Goal: Task Accomplishment & Management: Use online tool/utility

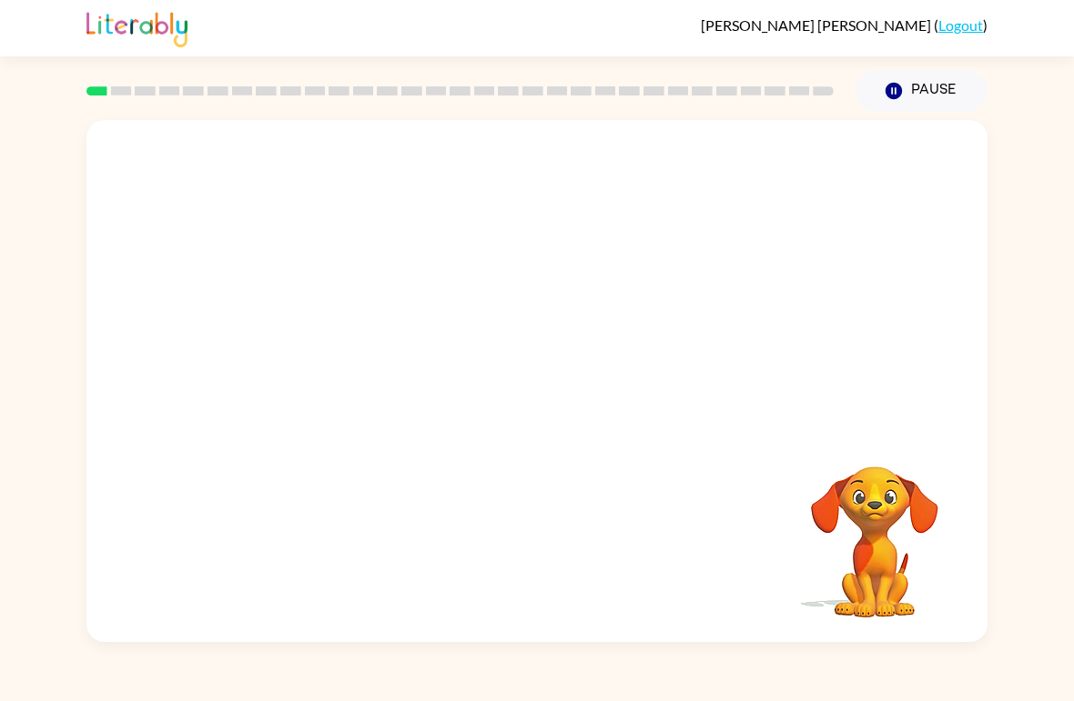
click at [898, 570] on video "Your browser must support playing .mp4 files to use Literably. Please try using…" at bounding box center [874, 530] width 182 height 182
click at [973, 426] on div "Your browser must support playing .mp4 files to use Literably. Please try using…" at bounding box center [536, 381] width 901 height 522
click at [995, 388] on div "Your browser must support playing .mp4 files to use Literably. Please try using…" at bounding box center [537, 377] width 1074 height 530
click at [865, 504] on video "Your browser must support playing .mp4 files to use Literably. Please try using…" at bounding box center [874, 530] width 182 height 182
click at [371, 331] on div "Your browser must support playing .mp4 files to use Literably. Please try using…" at bounding box center [536, 381] width 901 height 522
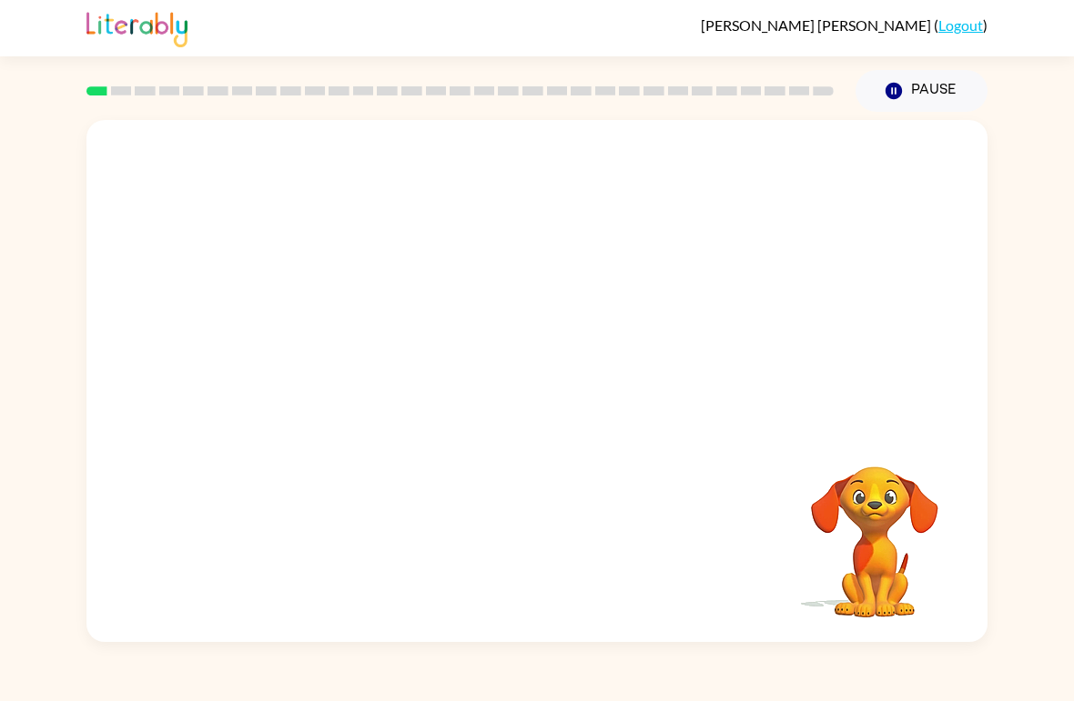
click at [349, 351] on div "Your browser must support playing .mp4 files to use Literably. Please try using…" at bounding box center [536, 381] width 901 height 522
click at [885, 81] on button "Pause Pause" at bounding box center [921, 91] width 132 height 42
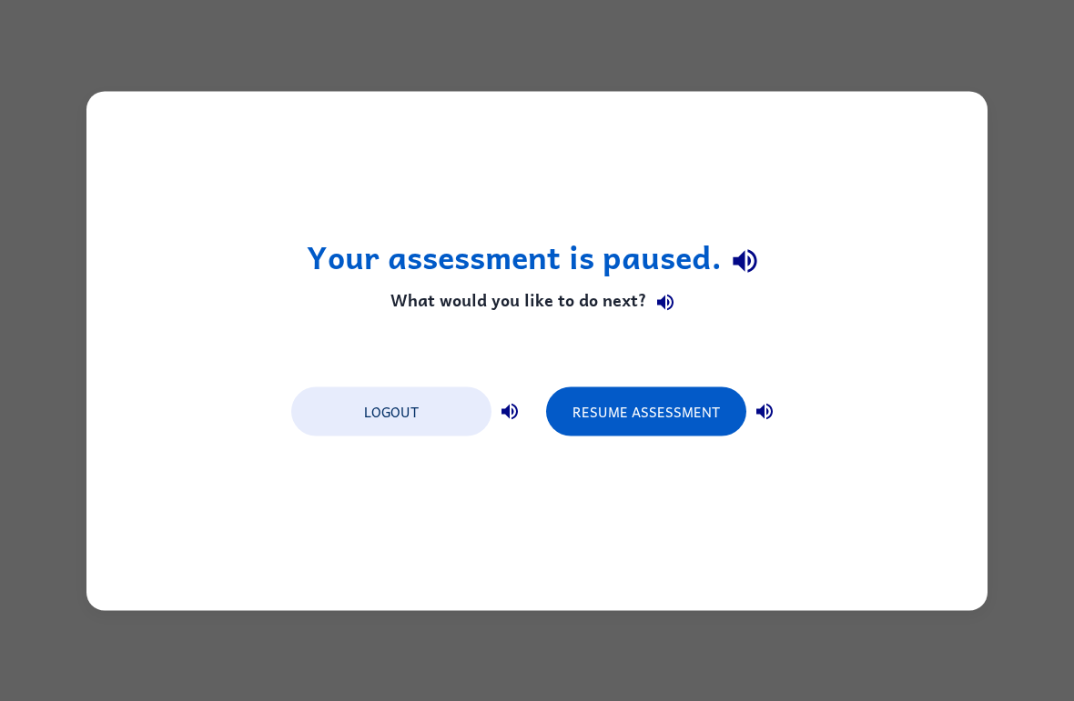
click at [650, 391] on button "Resume Assessment" at bounding box center [646, 411] width 200 height 49
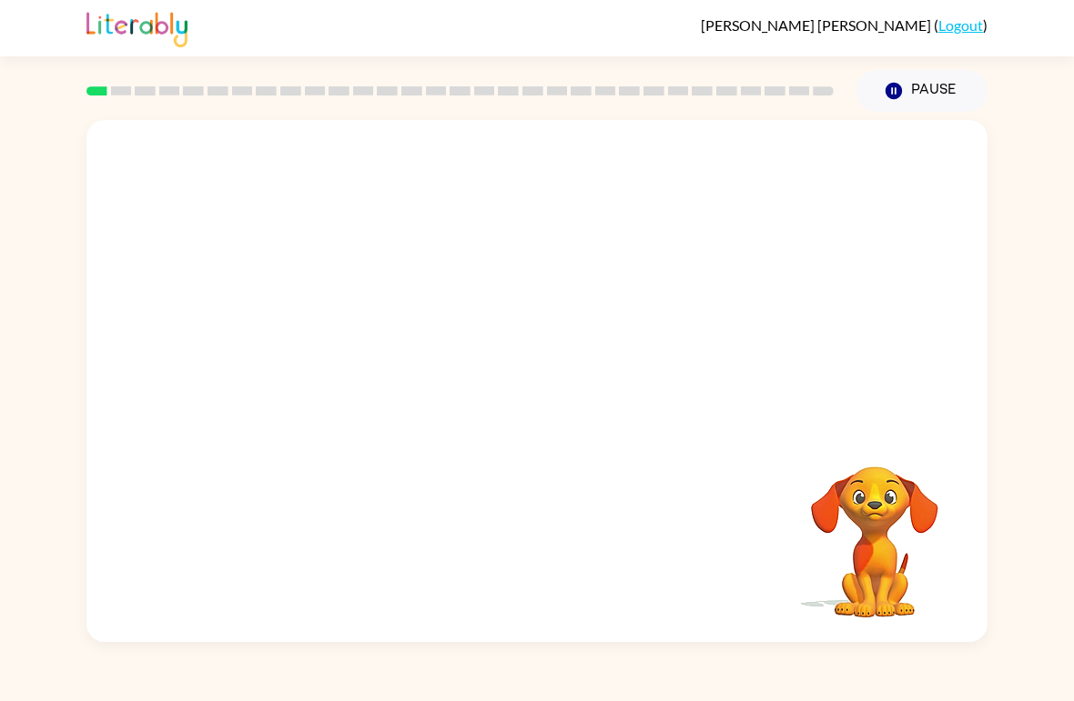
click at [848, 542] on video "Your browser must support playing .mp4 files to use Literably. Please try using…" at bounding box center [874, 530] width 182 height 182
click at [556, 424] on button "button" at bounding box center [537, 391] width 116 height 66
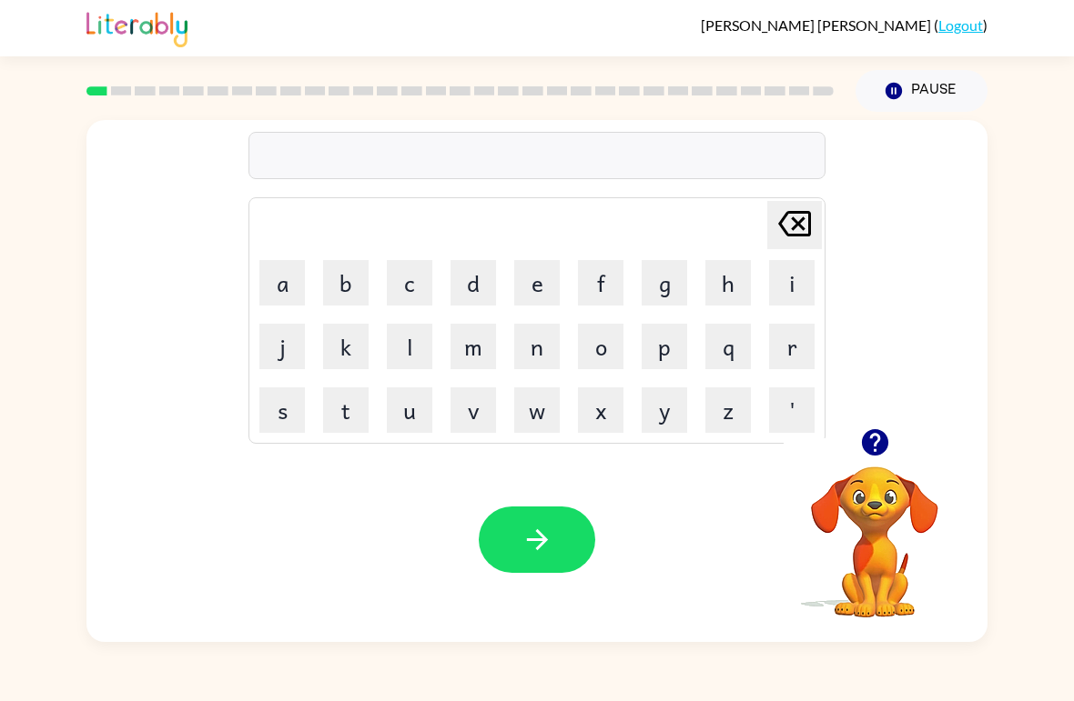
click at [492, 284] on button "d" at bounding box center [472, 282] width 45 height 45
click at [603, 357] on button "o" at bounding box center [600, 346] width 45 height 45
click at [801, 353] on button "r" at bounding box center [791, 346] width 45 height 45
click at [537, 532] on icon "button" at bounding box center [536, 539] width 21 height 21
click at [411, 298] on button "c" at bounding box center [409, 282] width 45 height 45
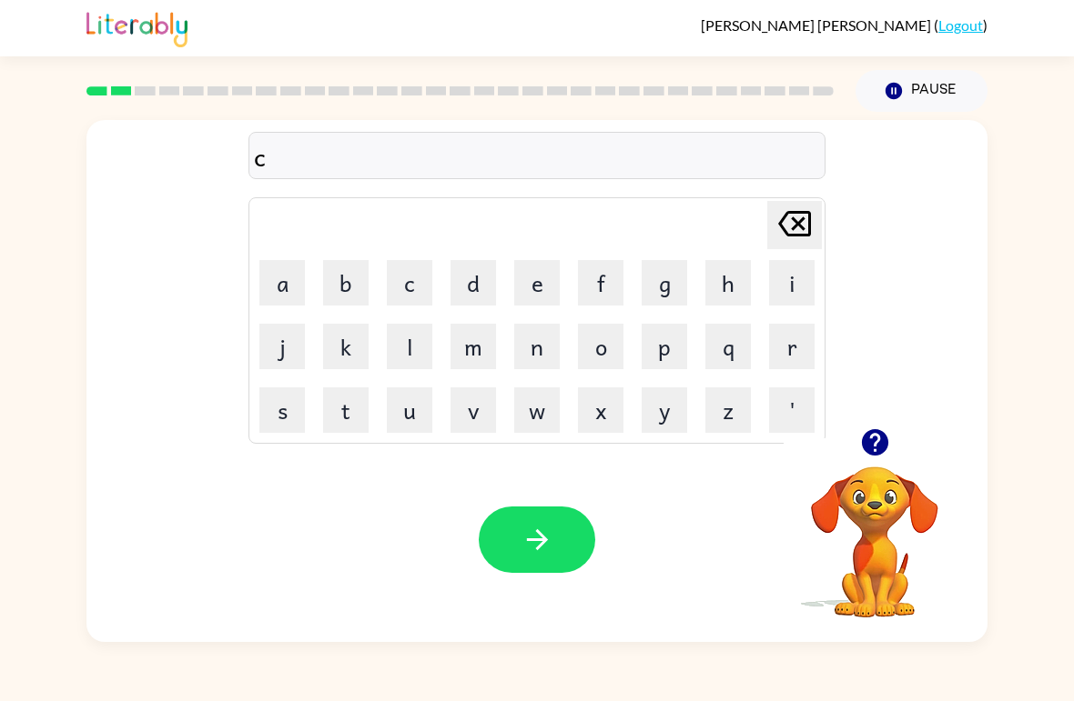
click at [277, 288] on button "a" at bounding box center [281, 282] width 45 height 45
click at [348, 407] on button "t" at bounding box center [345, 410] width 45 height 45
click at [782, 213] on icon "Delete Delete last character input" at bounding box center [794, 224] width 44 height 44
click at [782, 212] on icon "Delete Delete last character input" at bounding box center [794, 224] width 44 height 44
click at [790, 218] on icon "Delete Delete last character input" at bounding box center [794, 224] width 44 height 44
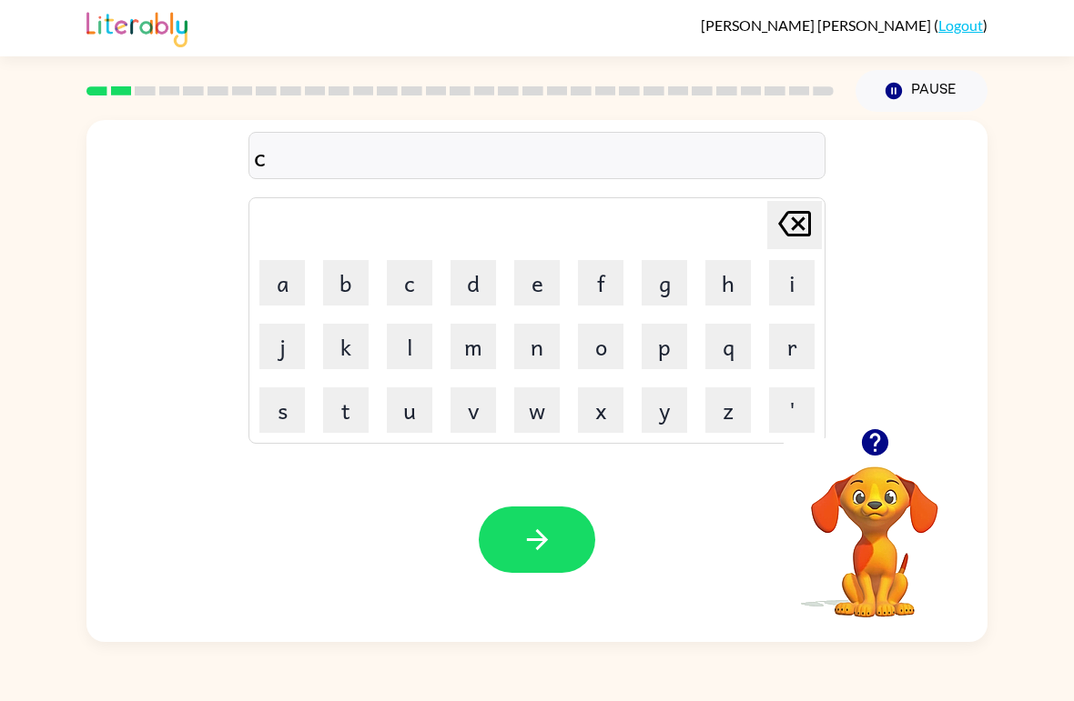
click at [789, 218] on icon "Delete Delete last character input" at bounding box center [794, 224] width 44 height 44
click at [792, 234] on icon "Delete Delete last character input" at bounding box center [794, 224] width 44 height 44
click at [354, 337] on button "k" at bounding box center [345, 346] width 45 height 45
click at [292, 294] on button "a" at bounding box center [281, 282] width 45 height 45
click at [530, 408] on button "w" at bounding box center [536, 410] width 45 height 45
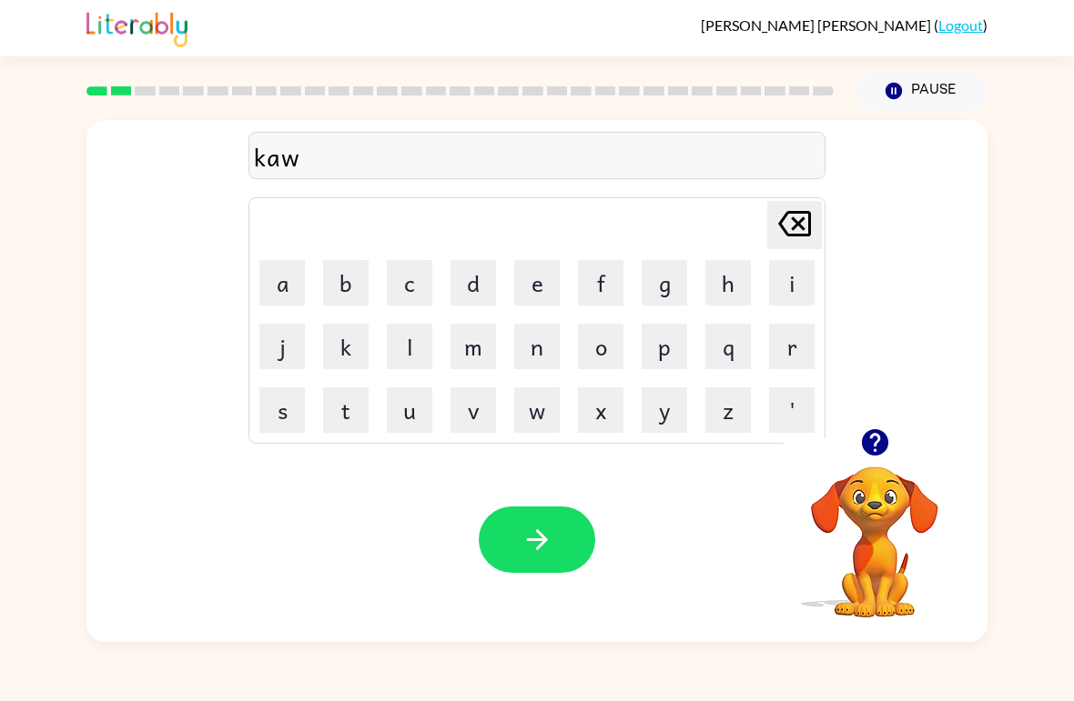
click at [564, 550] on button "button" at bounding box center [537, 540] width 116 height 66
click at [394, 365] on button "l" at bounding box center [409, 346] width 45 height 45
click at [614, 349] on button "o" at bounding box center [600, 346] width 45 height 45
click at [356, 367] on button "k" at bounding box center [345, 346] width 45 height 45
click at [796, 234] on icon "Delete Delete last character input" at bounding box center [794, 224] width 44 height 44
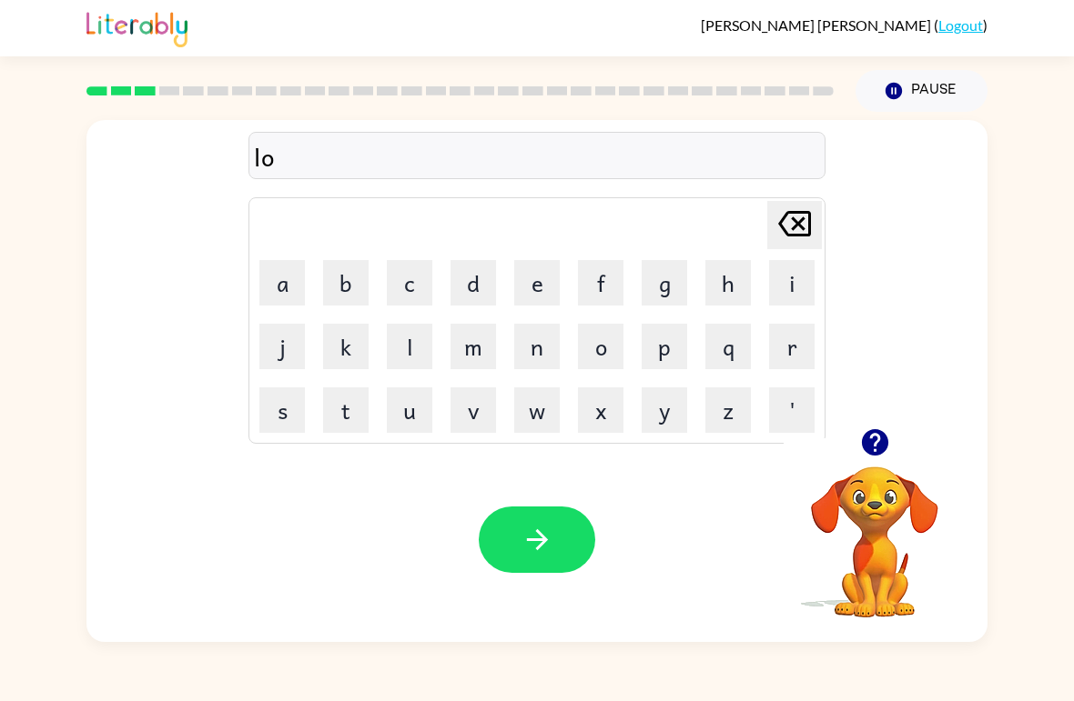
click at [407, 284] on button "c" at bounding box center [409, 282] width 45 height 45
click at [540, 543] on icon "button" at bounding box center [537, 540] width 32 height 32
click at [882, 437] on icon "button" at bounding box center [874, 442] width 26 height 26
click at [358, 397] on button "t" at bounding box center [345, 410] width 45 height 45
click at [792, 277] on button "i" at bounding box center [791, 282] width 45 height 45
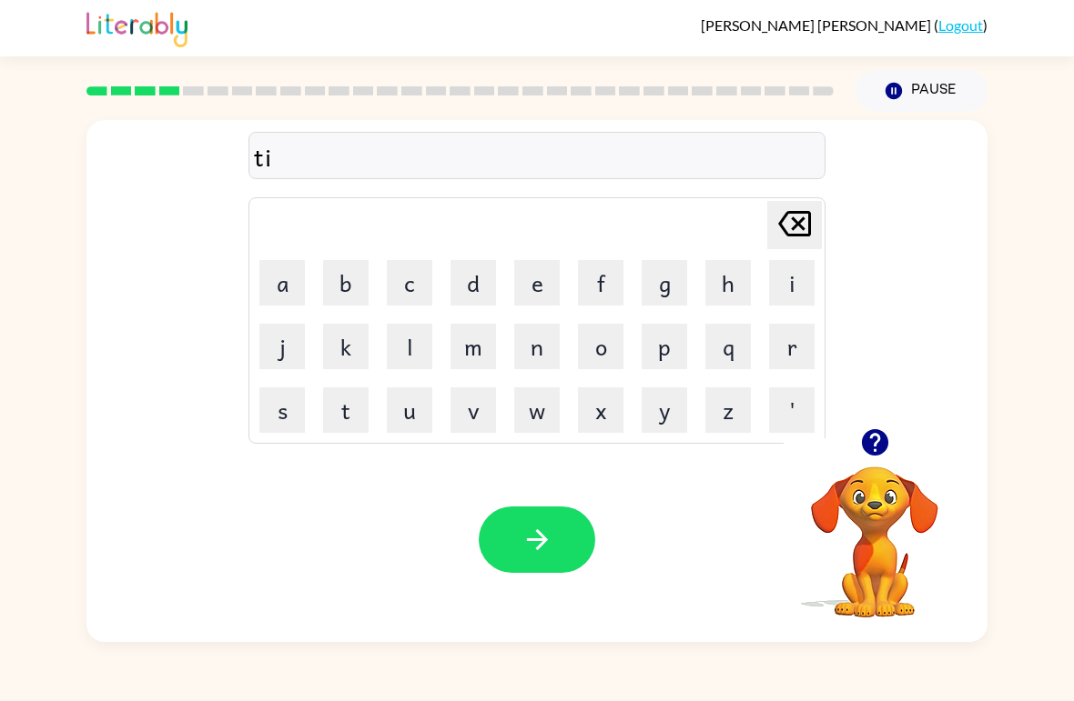
click at [807, 218] on icon "Delete Delete last character input" at bounding box center [794, 224] width 44 height 44
click at [798, 346] on button "r" at bounding box center [791, 346] width 45 height 45
click at [802, 292] on button "i" at bounding box center [791, 282] width 45 height 45
click at [805, 227] on icon "Delete Delete last character input" at bounding box center [794, 224] width 44 height 44
click at [792, 358] on button "r" at bounding box center [791, 346] width 45 height 45
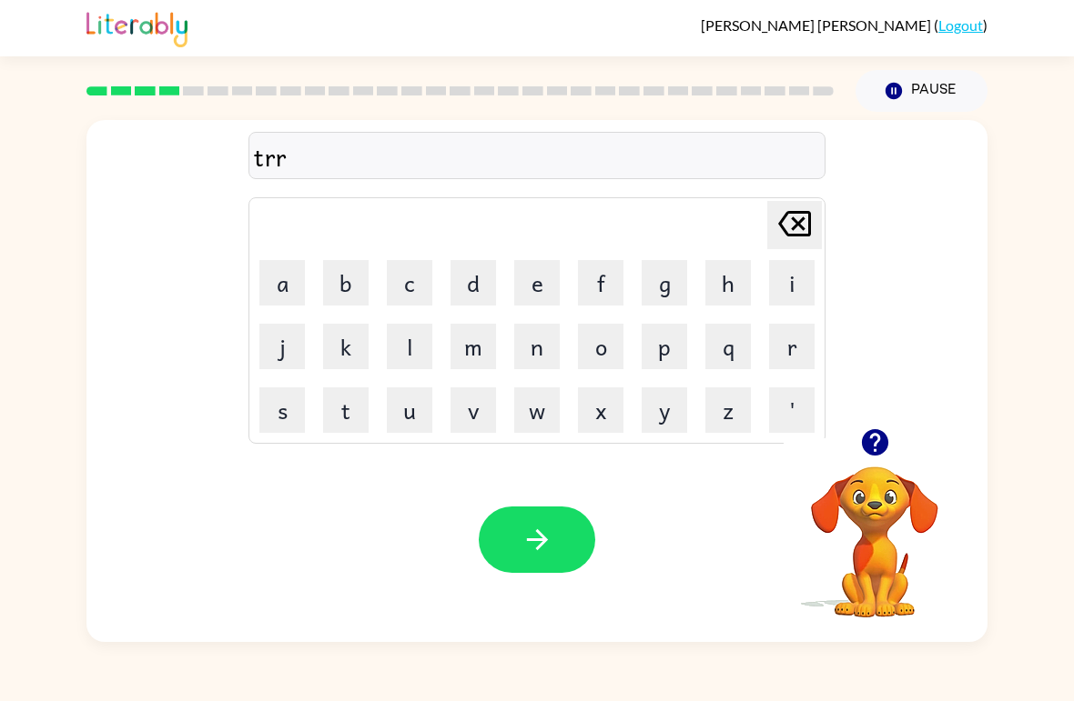
click at [805, 230] on icon "Delete Delete last character input" at bounding box center [794, 224] width 44 height 44
click at [801, 298] on button "i" at bounding box center [791, 282] width 45 height 45
click at [585, 547] on button "button" at bounding box center [537, 540] width 116 height 66
click at [557, 367] on button "n" at bounding box center [536, 346] width 45 height 45
click at [540, 274] on button "e" at bounding box center [536, 282] width 45 height 45
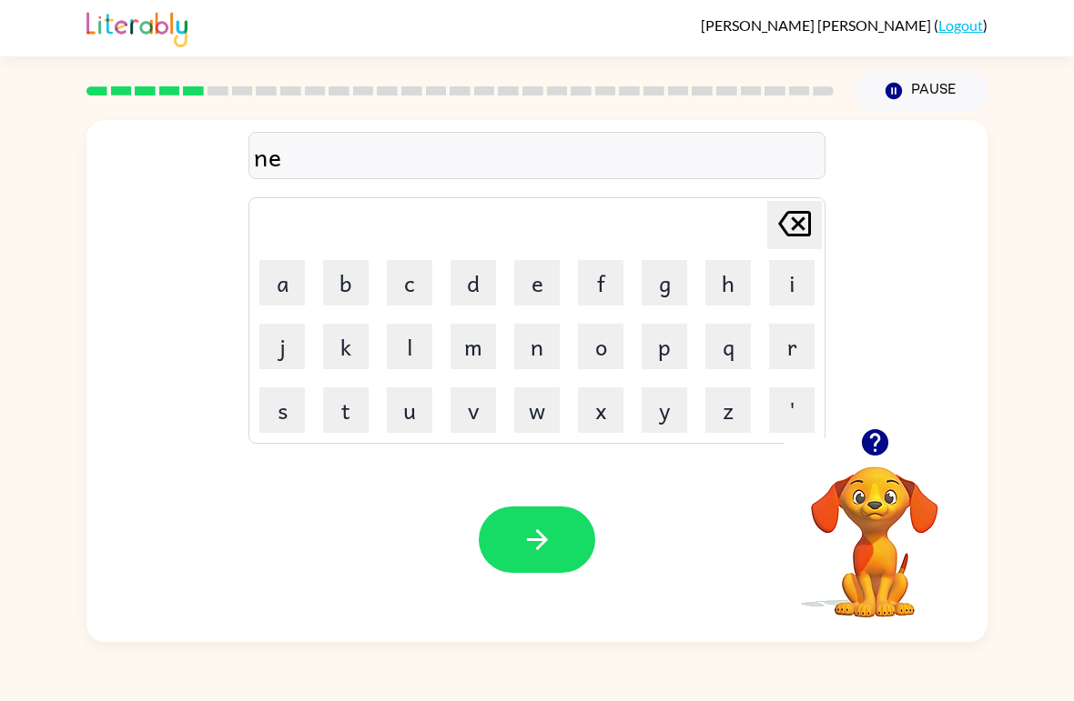
click at [798, 361] on button "r" at bounding box center [791, 346] width 45 height 45
click at [787, 283] on button "i" at bounding box center [791, 282] width 45 height 45
click at [557, 541] on button "button" at bounding box center [537, 540] width 116 height 66
click at [479, 280] on button "d" at bounding box center [472, 282] width 45 height 45
click at [792, 273] on button "i" at bounding box center [791, 282] width 45 height 45
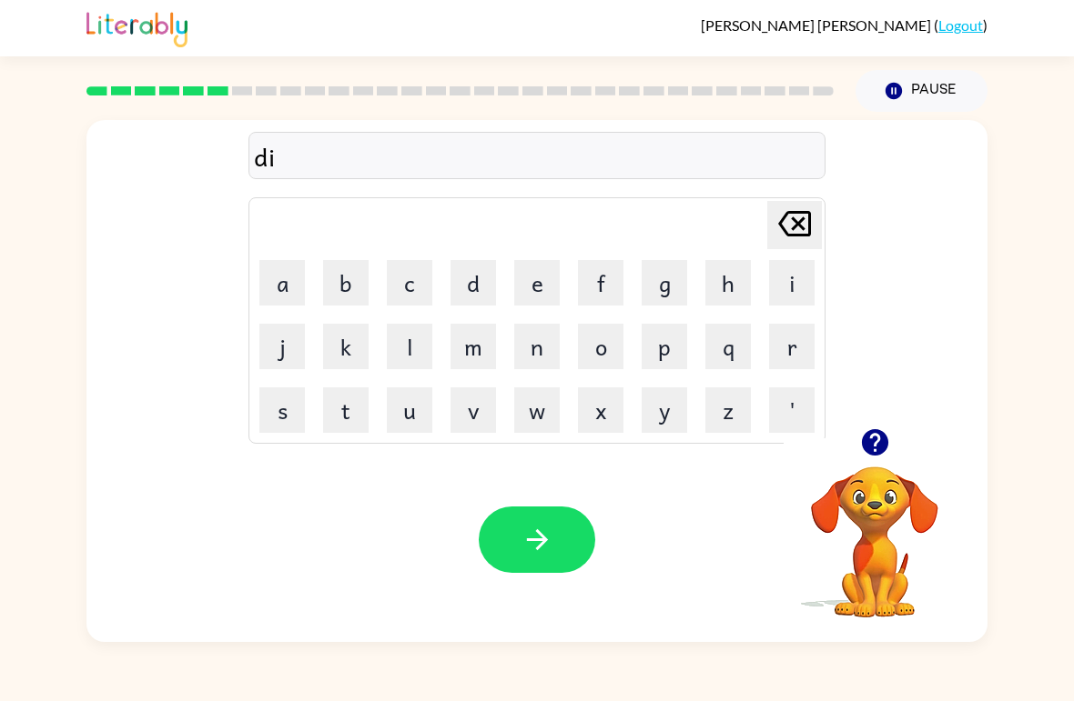
click at [733, 277] on button "h" at bounding box center [727, 282] width 45 height 45
click at [284, 274] on button "a" at bounding box center [281, 282] width 45 height 45
click at [796, 273] on button "i" at bounding box center [791, 282] width 45 height 45
click at [552, 541] on icon "button" at bounding box center [537, 540] width 32 height 32
click at [881, 438] on icon "button" at bounding box center [874, 442] width 26 height 26
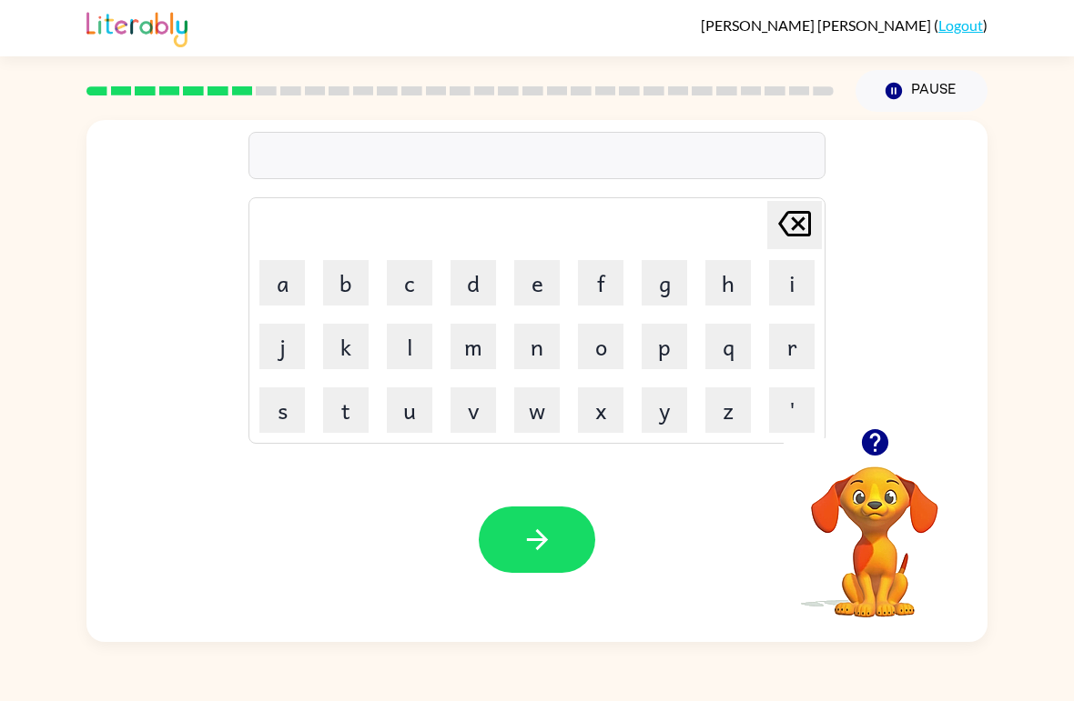
click at [420, 277] on button "c" at bounding box center [409, 282] width 45 height 45
click at [737, 282] on button "h" at bounding box center [727, 282] width 45 height 45
click at [788, 292] on button "i" at bounding box center [791, 282] width 45 height 45
click at [354, 343] on button "k" at bounding box center [345, 346] width 45 height 45
click at [540, 535] on icon "button" at bounding box center [536, 539] width 21 height 21
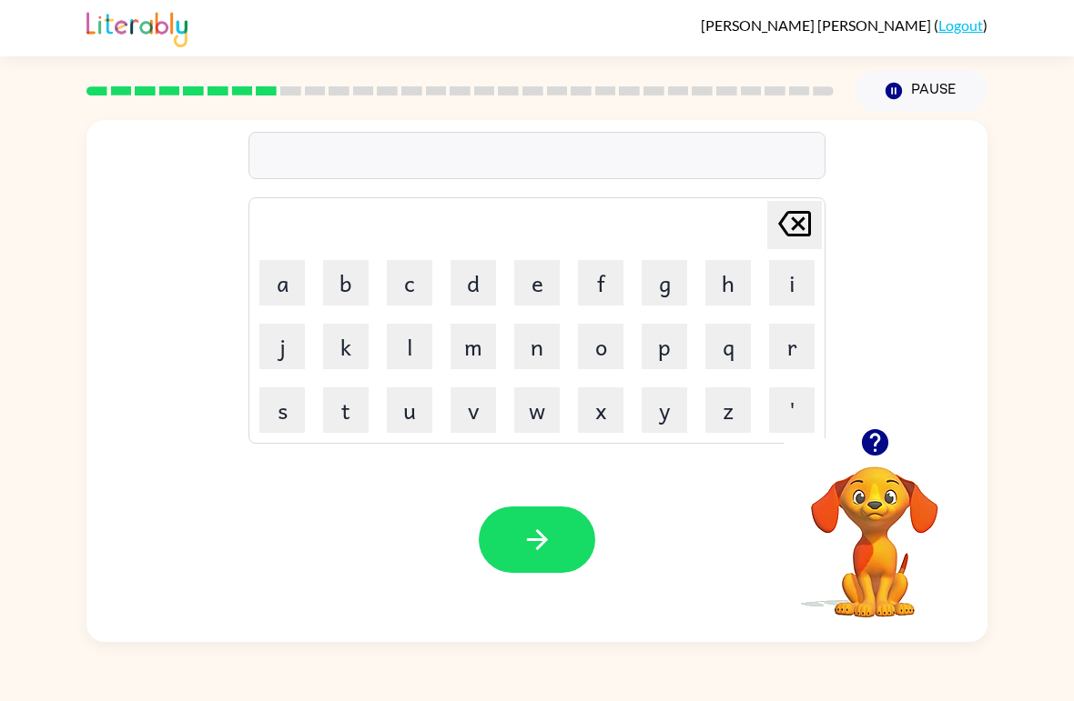
click at [479, 358] on button "m" at bounding box center [472, 346] width 45 height 45
click at [793, 273] on button "i" at bounding box center [791, 282] width 45 height 45
click at [404, 290] on button "c" at bounding box center [409, 282] width 45 height 45
click at [608, 350] on button "o" at bounding box center [600, 346] width 45 height 45
click at [550, 529] on icon "button" at bounding box center [537, 540] width 32 height 32
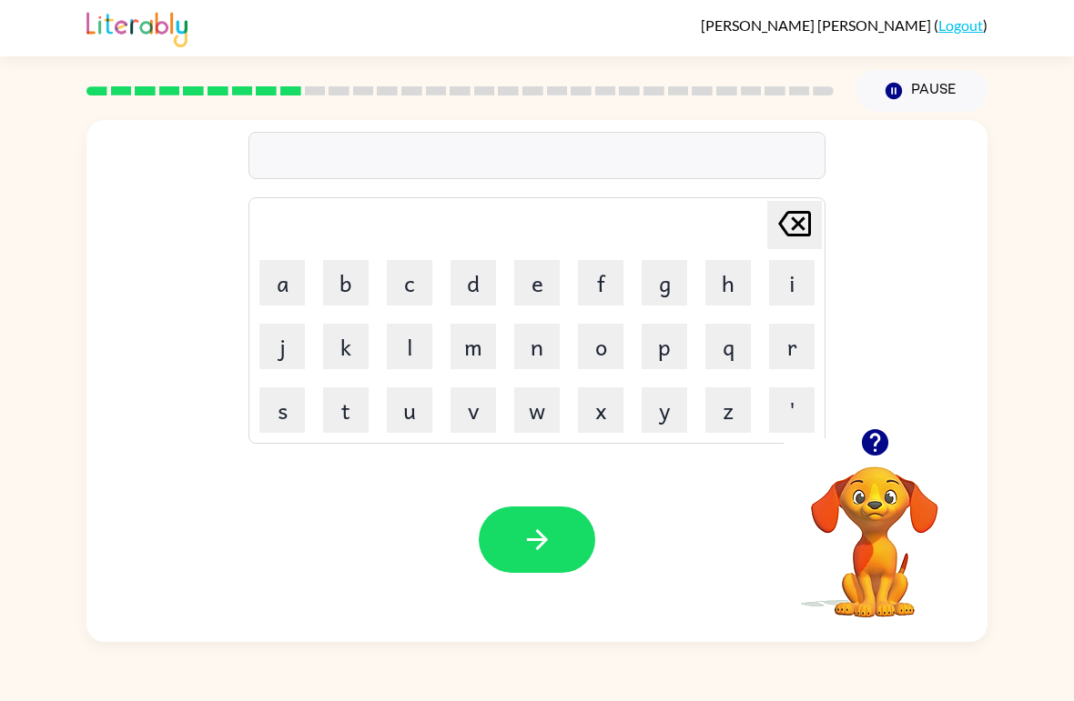
click at [540, 343] on button "n" at bounding box center [536, 346] width 45 height 45
click at [794, 278] on button "i" at bounding box center [791, 282] width 45 height 45
click at [476, 354] on button "m" at bounding box center [472, 346] width 45 height 45
click at [469, 270] on button "d" at bounding box center [472, 282] width 45 height 45
click at [546, 546] on icon "button" at bounding box center [537, 540] width 32 height 32
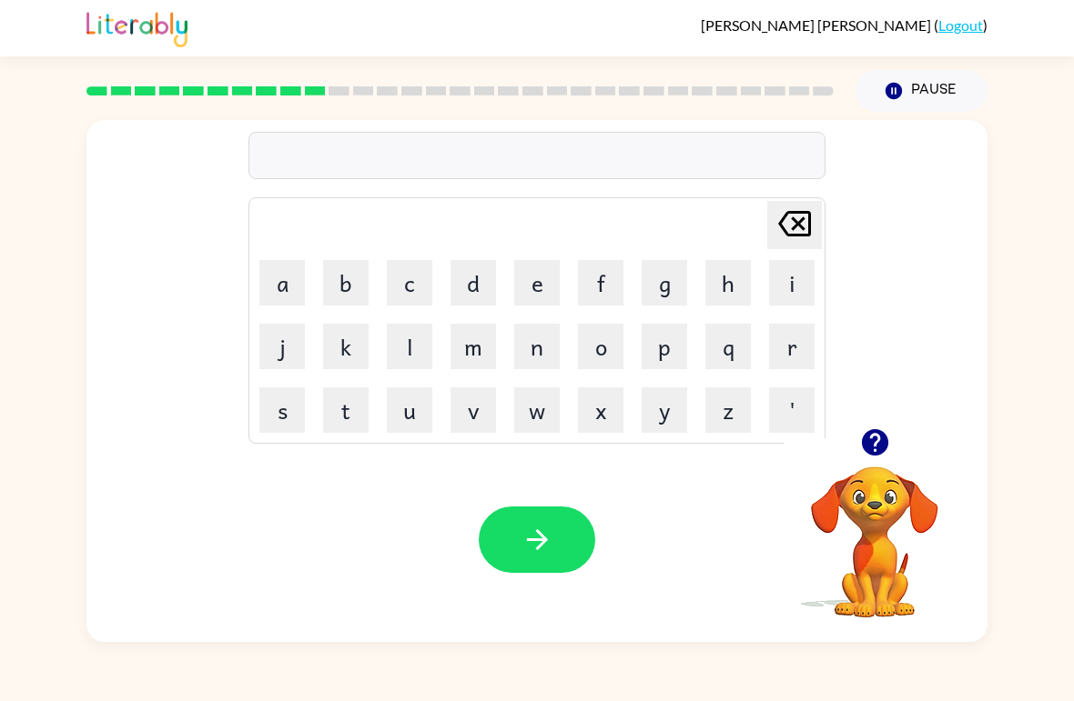
click at [300, 292] on button "a" at bounding box center [281, 282] width 45 height 45
click at [618, 270] on button "f" at bounding box center [600, 282] width 45 height 45
click at [620, 348] on button "o" at bounding box center [600, 346] width 45 height 45
click at [792, 349] on button "r" at bounding box center [791, 346] width 45 height 45
click at [502, 580] on div "Your browser must support playing .mp4 files to use Literably. Please try using…" at bounding box center [536, 540] width 901 height 205
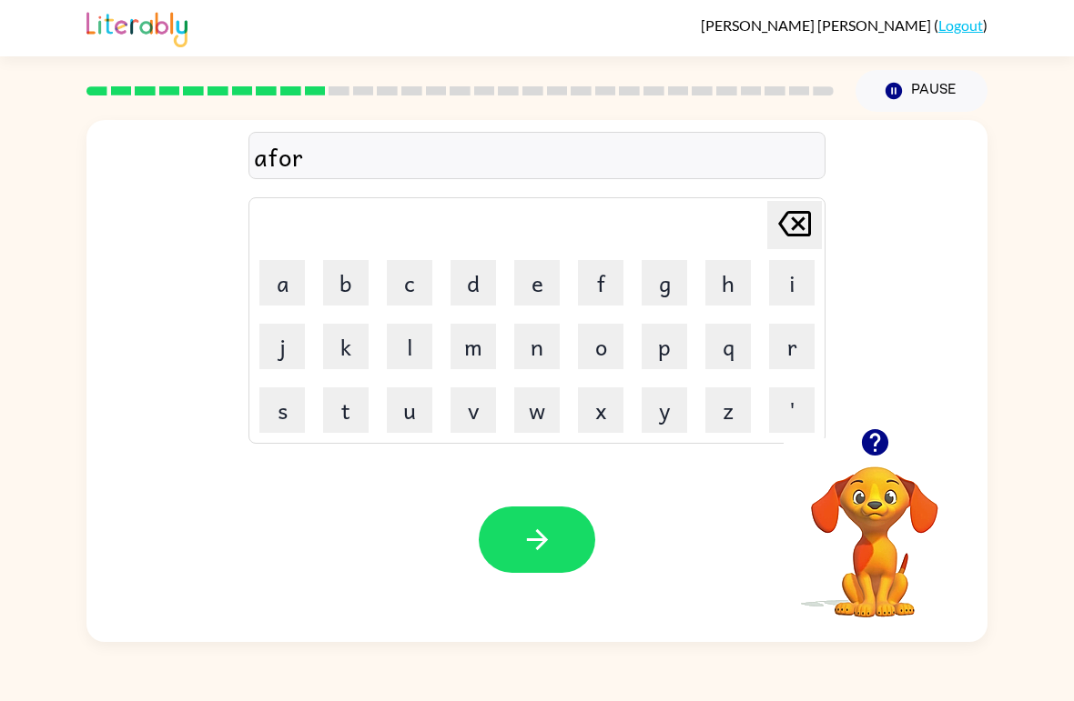
click at [501, 580] on div "Your browser must support playing .mp4 files to use Literably. Please try using…" at bounding box center [536, 540] width 901 height 205
click at [545, 541] on icon "button" at bounding box center [536, 539] width 21 height 21
click at [545, 540] on div at bounding box center [537, 540] width 116 height 66
click at [468, 292] on button "d" at bounding box center [472, 282] width 45 height 45
click at [602, 345] on button "o" at bounding box center [600, 346] width 45 height 45
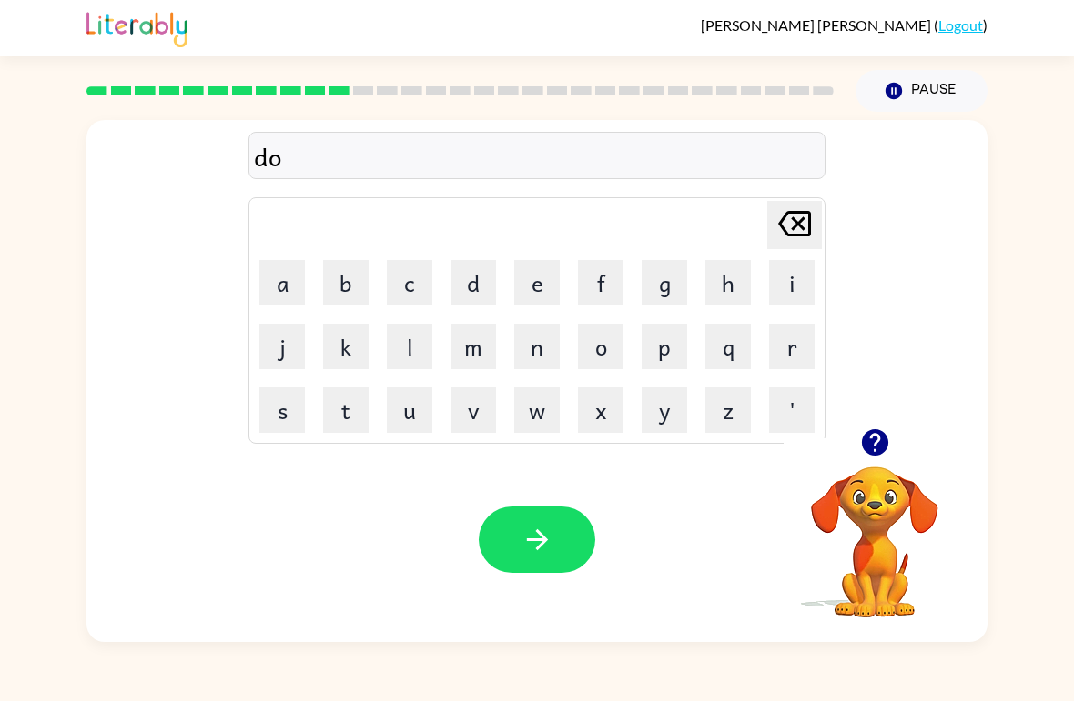
click at [403, 418] on button "u" at bounding box center [409, 410] width 45 height 45
click at [529, 509] on button "button" at bounding box center [537, 540] width 116 height 66
click at [579, 551] on div at bounding box center [537, 540] width 116 height 66
click at [893, 528] on video "Your browser must support playing .mp4 files to use Literably. Please try using…" at bounding box center [874, 530] width 182 height 182
click at [892, 519] on video "Your browser must support playing .mp4 files to use Literably. Please try using…" at bounding box center [874, 530] width 182 height 182
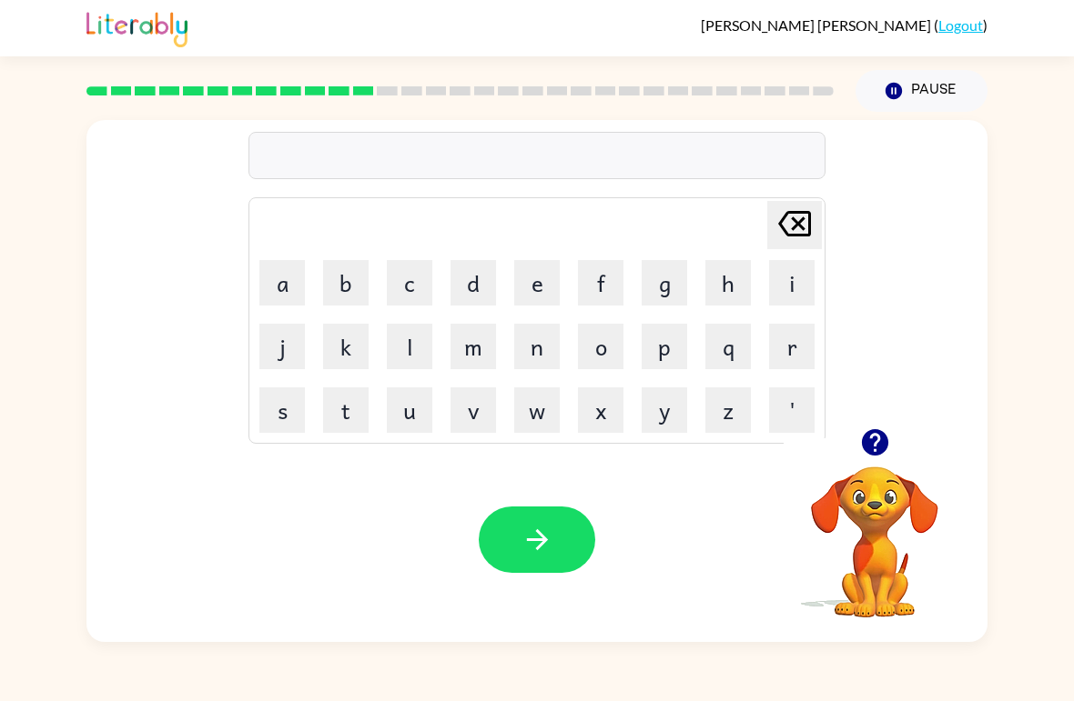
click at [871, 455] on icon "button" at bounding box center [874, 442] width 26 height 26
click at [876, 472] on video "Your browser must support playing .mp4 files to use Literably. Please try using…" at bounding box center [874, 530] width 182 height 182
click at [875, 471] on video "Your browser must support playing .mp4 files to use Literably. Please try using…" at bounding box center [874, 530] width 182 height 182
click at [873, 512] on video "Your browser must support playing .mp4 files to use Literably. Please try using…" at bounding box center [874, 530] width 182 height 182
click at [902, 484] on video "Your browser must support playing .mp4 files to use Literably. Please try using…" at bounding box center [874, 530] width 182 height 182
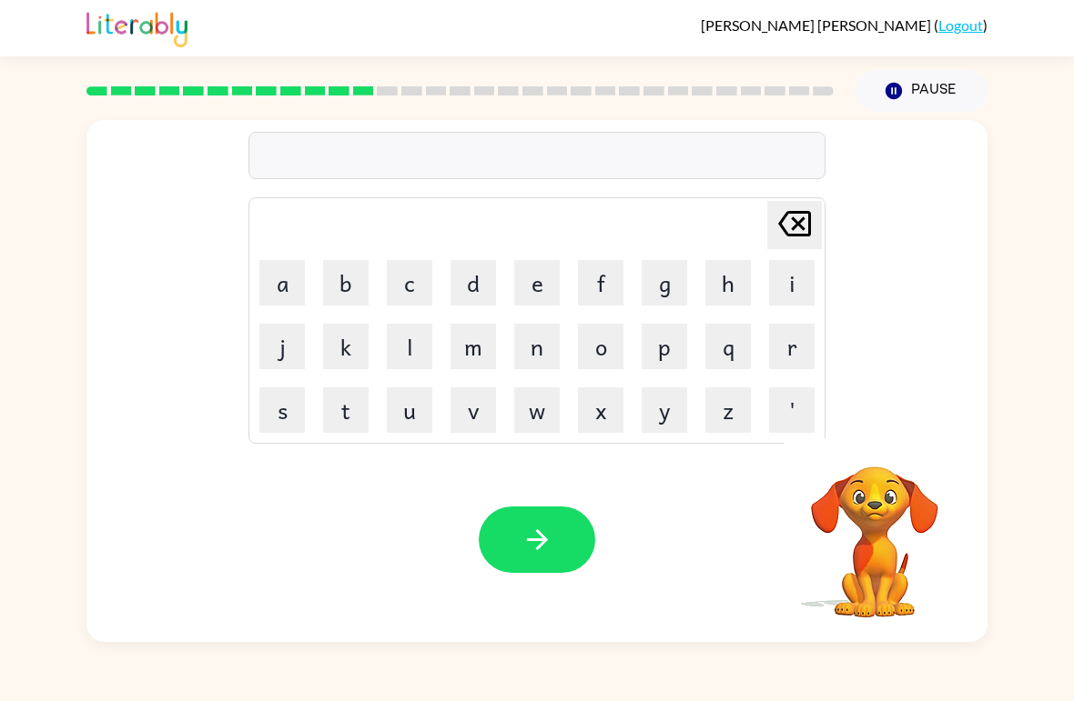
click at [874, 489] on video "Your browser must support playing .mp4 files to use Literably. Please try using…" at bounding box center [874, 530] width 182 height 182
click at [857, 506] on video "Your browser must support playing .mp4 files to use Literably. Please try using…" at bounding box center [874, 530] width 182 height 182
click at [869, 496] on video "Your browser must support playing .mp4 files to use Literably. Please try using…" at bounding box center [874, 530] width 182 height 182
click at [869, 499] on video "Your browser must support playing .mp4 files to use Literably. Please try using…" at bounding box center [874, 530] width 182 height 182
click at [869, 503] on video "Your browser must support playing .mp4 files to use Literably. Please try using…" at bounding box center [874, 530] width 182 height 182
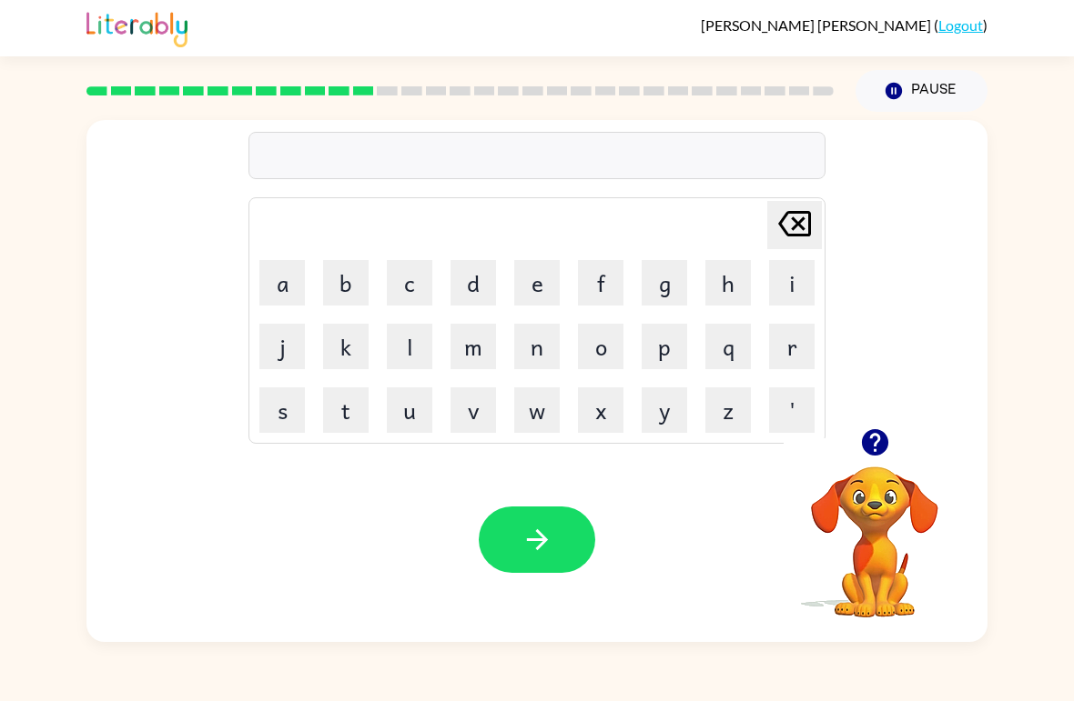
click at [876, 484] on video "Your browser must support playing .mp4 files to use Literably. Please try using…" at bounding box center [874, 530] width 182 height 182
click at [875, 483] on video "Your browser must support playing .mp4 files to use Literably. Please try using…" at bounding box center [874, 530] width 182 height 182
click at [872, 444] on icon "button" at bounding box center [874, 442] width 26 height 26
click at [867, 438] on div "Delete Delete last character input a b c d e f g h i j k l m n o p q r s t u v …" at bounding box center [536, 381] width 901 height 522
click at [479, 289] on button "d" at bounding box center [472, 282] width 45 height 45
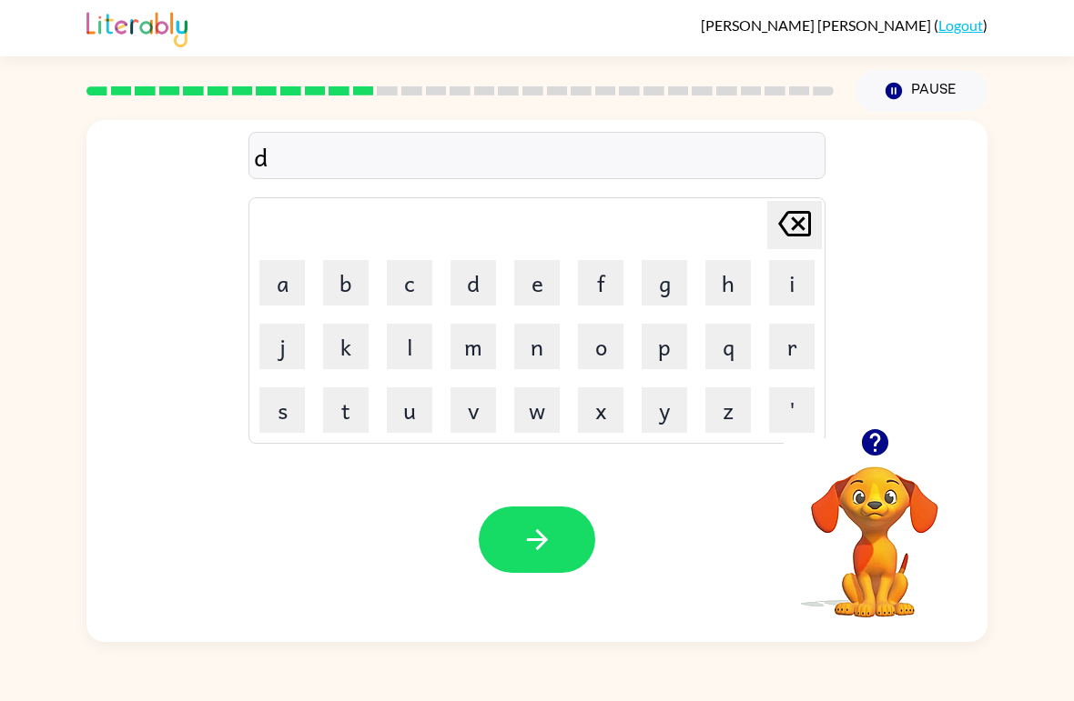
click at [274, 276] on button "a" at bounding box center [281, 282] width 45 height 45
click at [344, 415] on button "t" at bounding box center [345, 410] width 45 height 45
click at [526, 278] on button "e" at bounding box center [536, 282] width 45 height 45
click at [899, 430] on div at bounding box center [874, 442] width 182 height 46
click at [884, 449] on icon "button" at bounding box center [874, 442] width 26 height 26
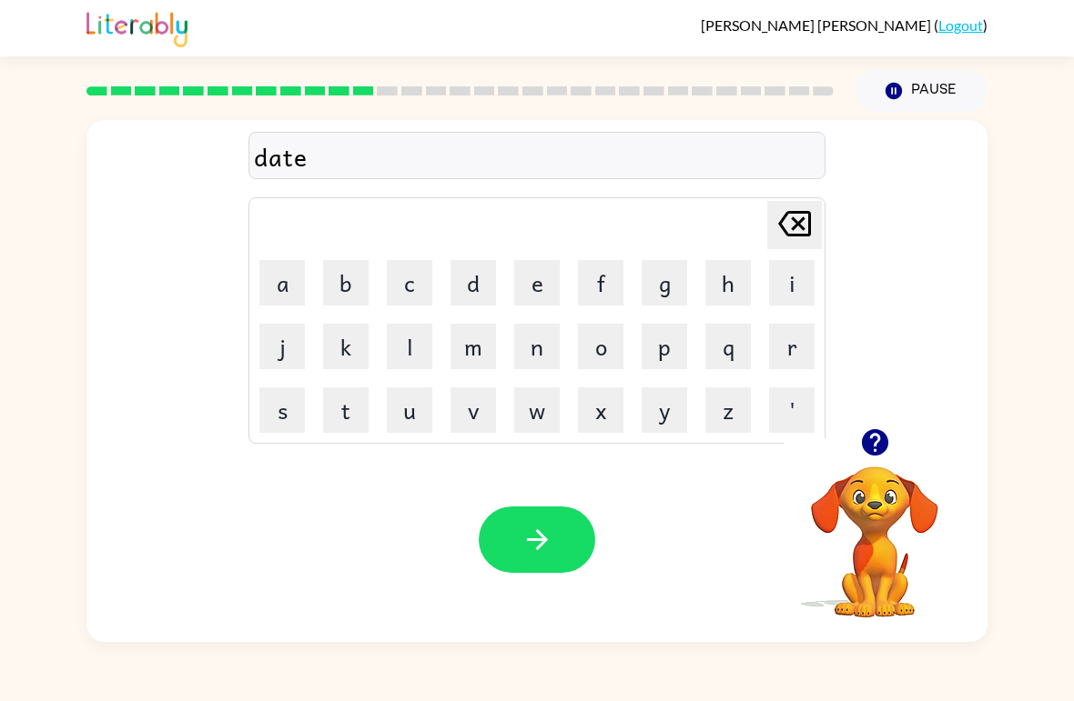
click at [812, 221] on icon "Delete Delete last character input" at bounding box center [794, 224] width 44 height 44
click at [812, 220] on icon "Delete Delete last character input" at bounding box center [794, 224] width 44 height 44
click at [790, 224] on icon "Delete Delete last character input" at bounding box center [794, 224] width 44 height 44
click at [533, 269] on button "e" at bounding box center [536, 282] width 45 height 45
click at [356, 409] on button "t" at bounding box center [345, 410] width 45 height 45
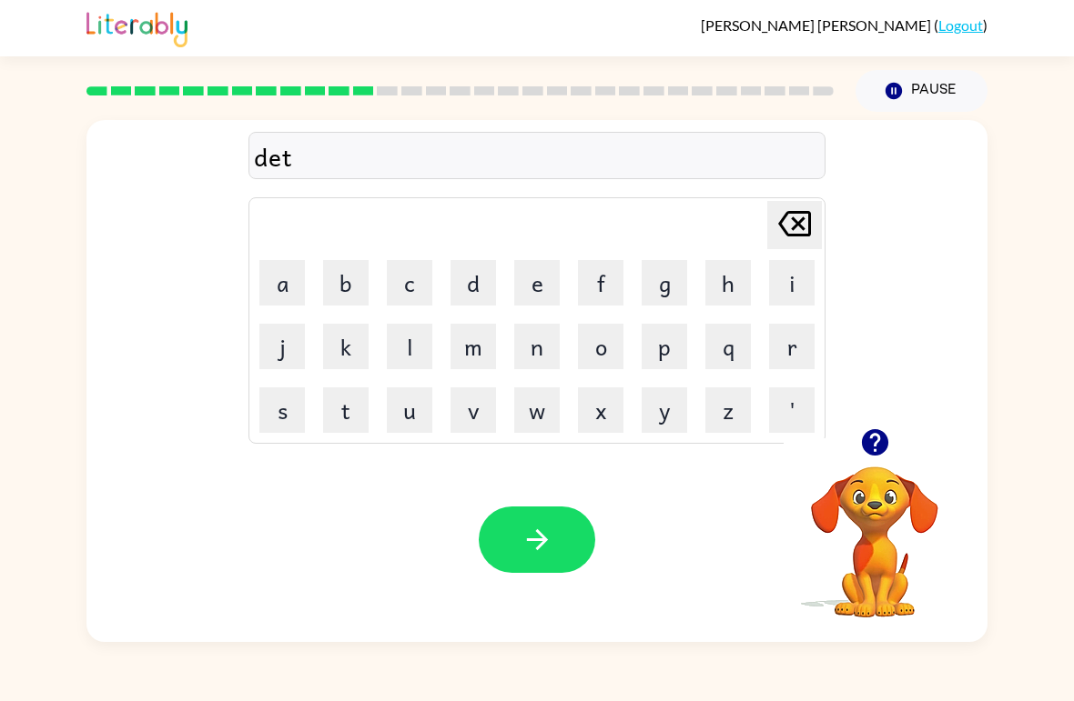
click at [269, 272] on button "a" at bounding box center [281, 282] width 45 height 45
click at [545, 525] on icon "button" at bounding box center [537, 540] width 32 height 32
click at [574, 295] on td "f" at bounding box center [601, 283] width 62 height 62
click at [588, 288] on button "f" at bounding box center [600, 282] width 45 height 45
click at [796, 287] on button "i" at bounding box center [791, 282] width 45 height 45
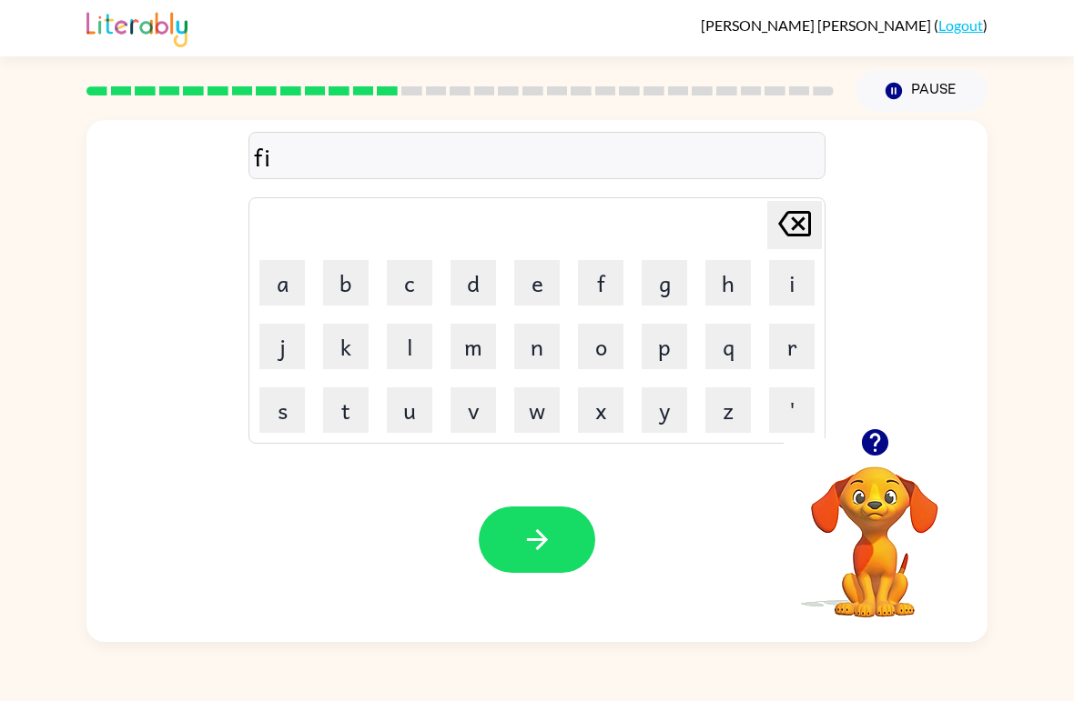
click at [548, 346] on button "n" at bounding box center [536, 346] width 45 height 45
click at [870, 529] on video "Your browser must support playing .mp4 files to use Literably. Please try using…" at bounding box center [874, 530] width 182 height 182
click at [873, 442] on icon "button" at bounding box center [874, 442] width 26 height 26
click at [334, 280] on button "b" at bounding box center [345, 282] width 45 height 45
click at [486, 509] on div at bounding box center [537, 540] width 116 height 66
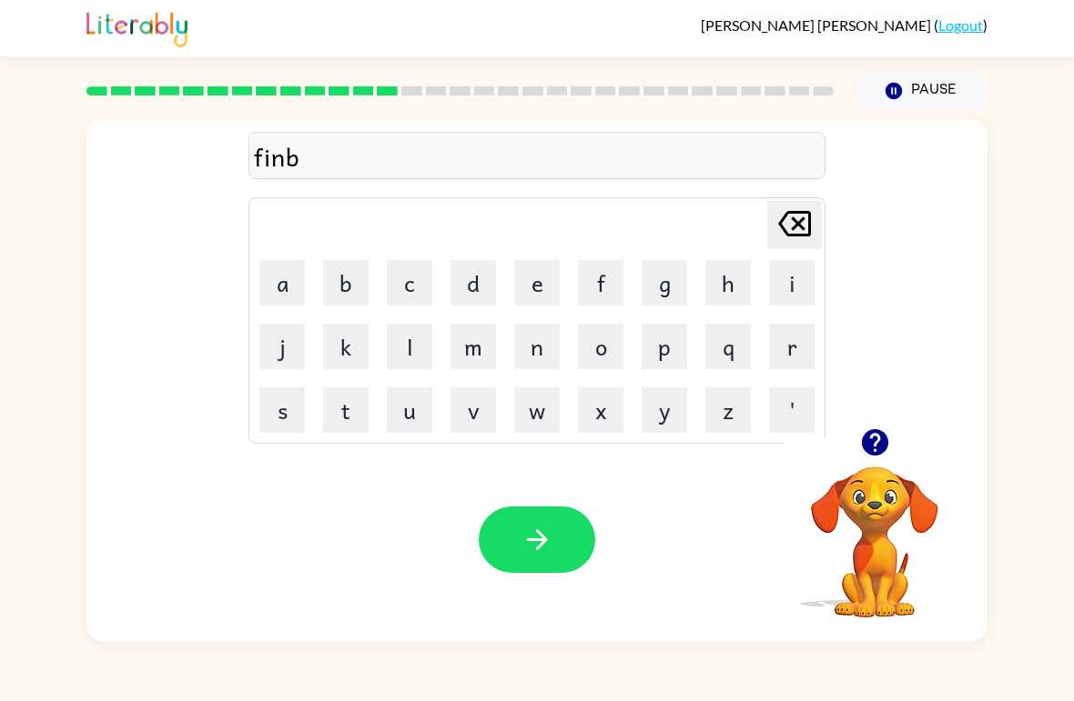
click at [517, 555] on button "button" at bounding box center [537, 540] width 116 height 66
click at [331, 285] on button "b" at bounding box center [345, 282] width 45 height 45
click at [275, 280] on button "a" at bounding box center [281, 282] width 45 height 45
click at [878, 430] on icon "button" at bounding box center [875, 443] width 32 height 32
click at [784, 227] on icon "Delete Delete last character input" at bounding box center [794, 224] width 44 height 44
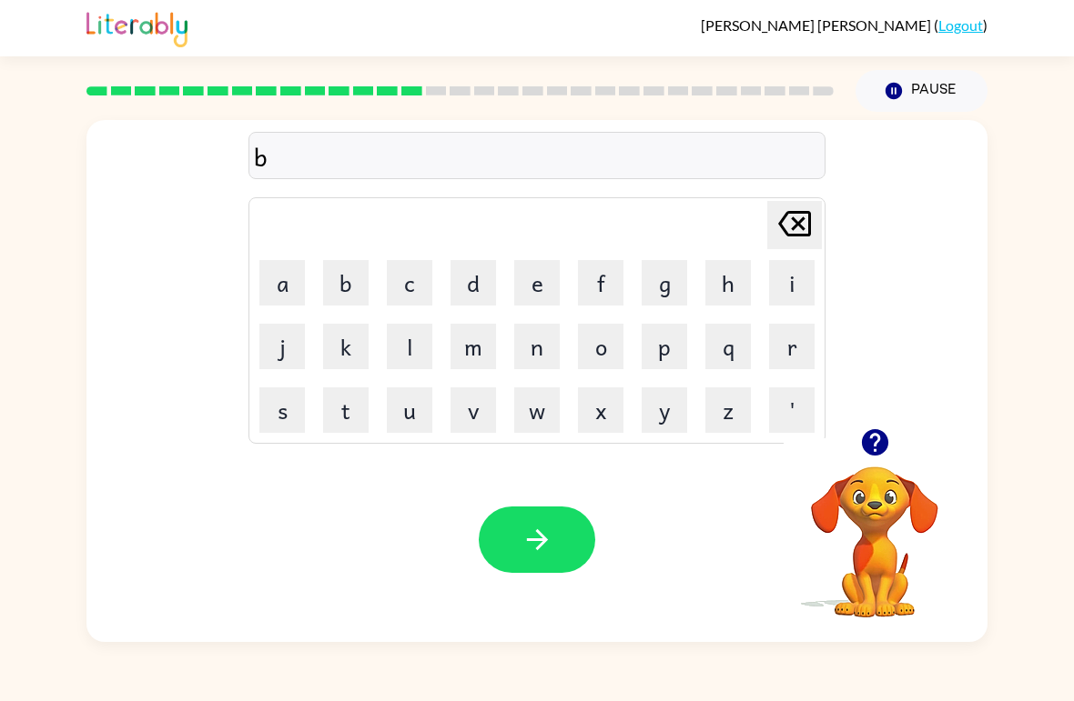
click at [421, 330] on button "l" at bounding box center [409, 346] width 45 height 45
click at [274, 303] on button "a" at bounding box center [281, 282] width 45 height 45
click at [875, 475] on video "Your browser must support playing .mp4 files to use Literably. Please try using…" at bounding box center [874, 530] width 182 height 182
click at [869, 433] on icon "button" at bounding box center [874, 442] width 26 height 26
click at [543, 562] on button "button" at bounding box center [537, 540] width 116 height 66
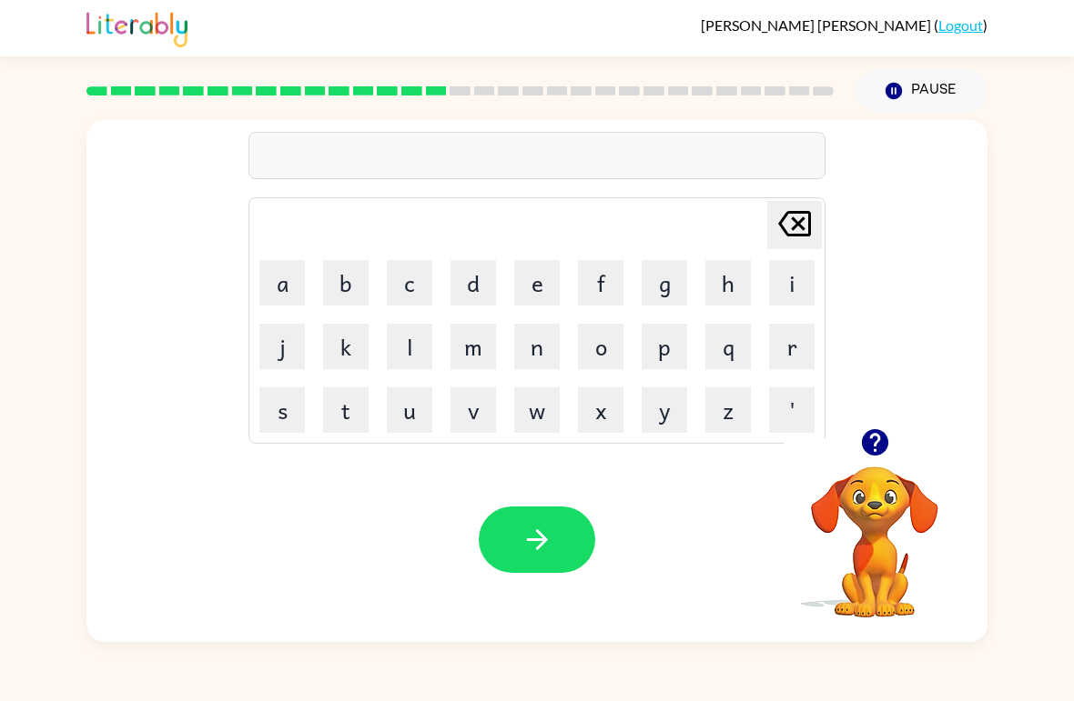
click at [360, 410] on button "t" at bounding box center [345, 410] width 45 height 45
click at [886, 436] on icon "button" at bounding box center [875, 443] width 32 height 32
click at [799, 342] on button "r" at bounding box center [791, 346] width 45 height 45
click at [542, 271] on button "e" at bounding box center [536, 282] width 45 height 45
click at [535, 355] on button "n" at bounding box center [536, 346] width 45 height 45
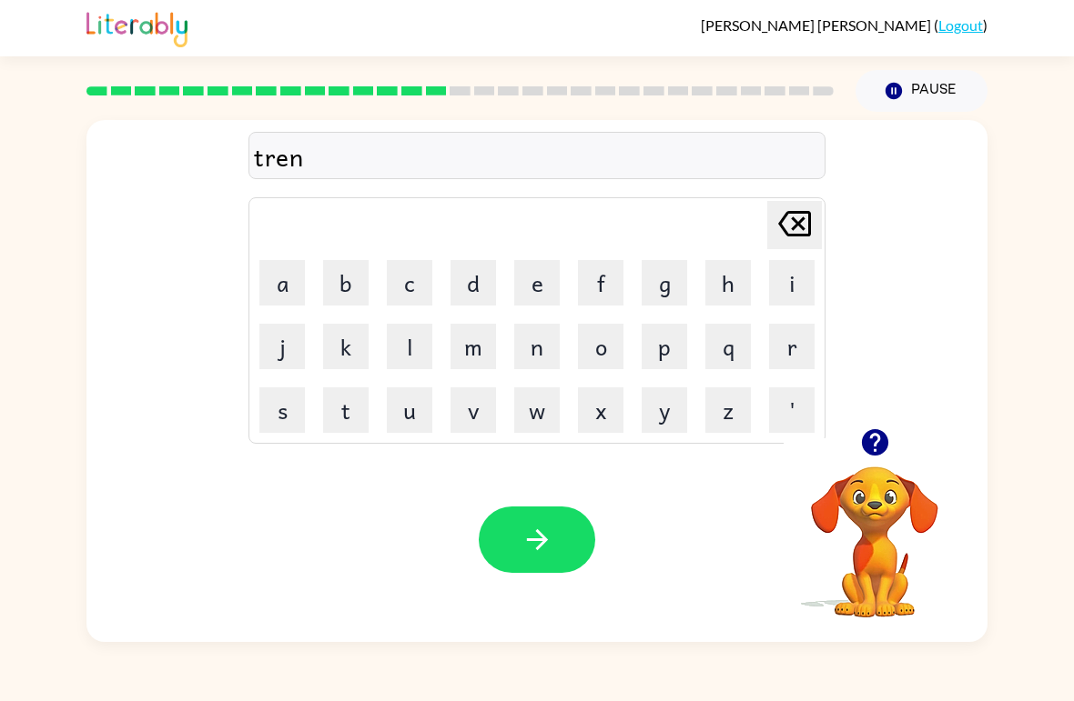
click at [530, 529] on icon "button" at bounding box center [537, 540] width 32 height 32
click at [281, 395] on button "s" at bounding box center [281, 410] width 45 height 45
click at [545, 271] on button "e" at bounding box center [536, 282] width 45 height 45
click at [347, 400] on button "t" at bounding box center [345, 410] width 45 height 45
click at [531, 570] on button "button" at bounding box center [537, 540] width 116 height 66
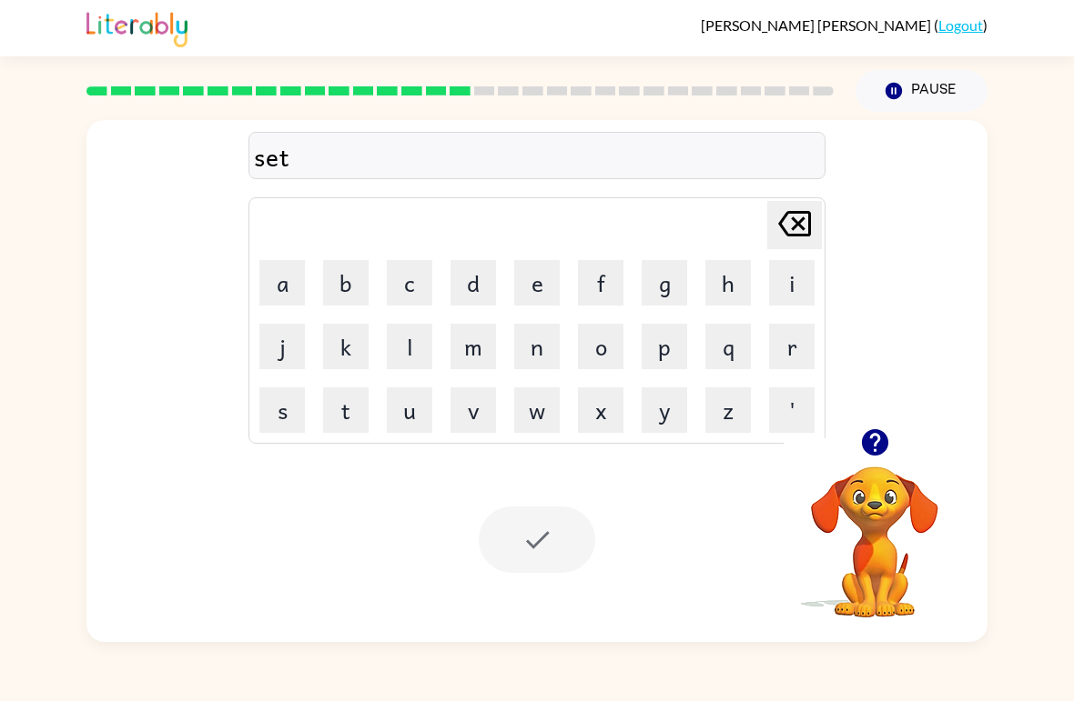
click at [529, 517] on div at bounding box center [537, 540] width 116 height 66
click at [799, 350] on button "r" at bounding box center [791, 346] width 45 height 45
click at [783, 292] on button "i" at bounding box center [791, 282] width 45 height 45
click at [479, 340] on button "m" at bounding box center [472, 346] width 45 height 45
click at [545, 287] on button "e" at bounding box center [536, 282] width 45 height 45
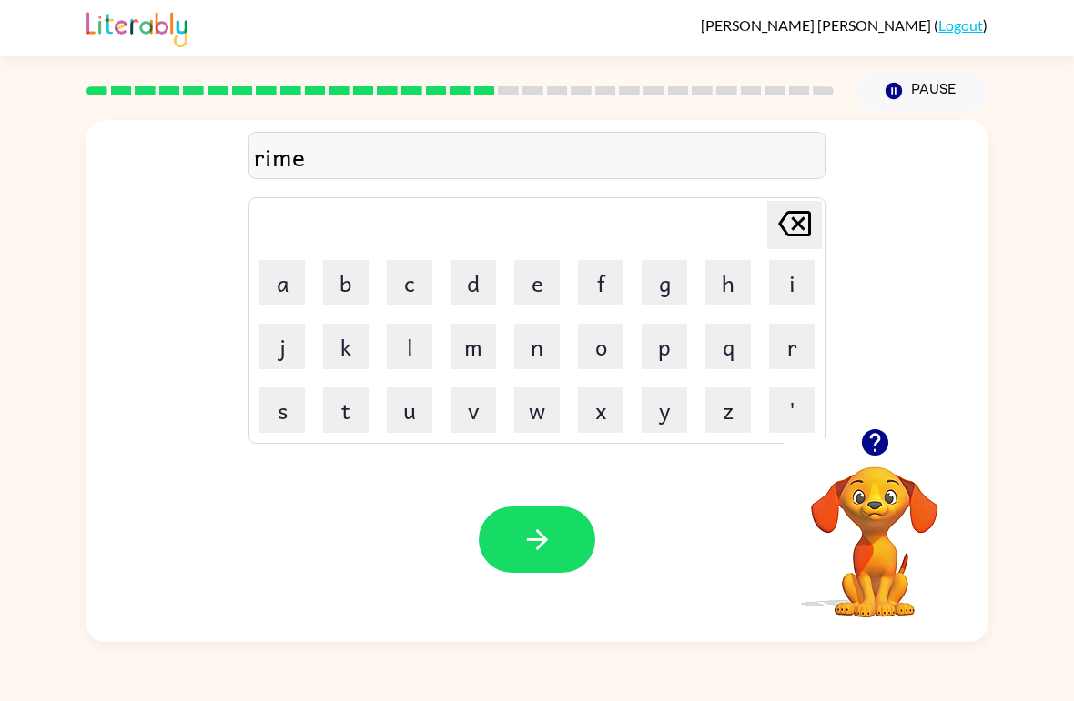
click at [540, 545] on icon "button" at bounding box center [536, 539] width 21 height 21
click at [671, 352] on button "p" at bounding box center [663, 346] width 45 height 45
click at [812, 207] on icon "Delete Delete last character input" at bounding box center [794, 224] width 44 height 44
click at [664, 358] on button "p" at bounding box center [663, 346] width 45 height 45
click at [408, 347] on button "l" at bounding box center [409, 346] width 45 height 45
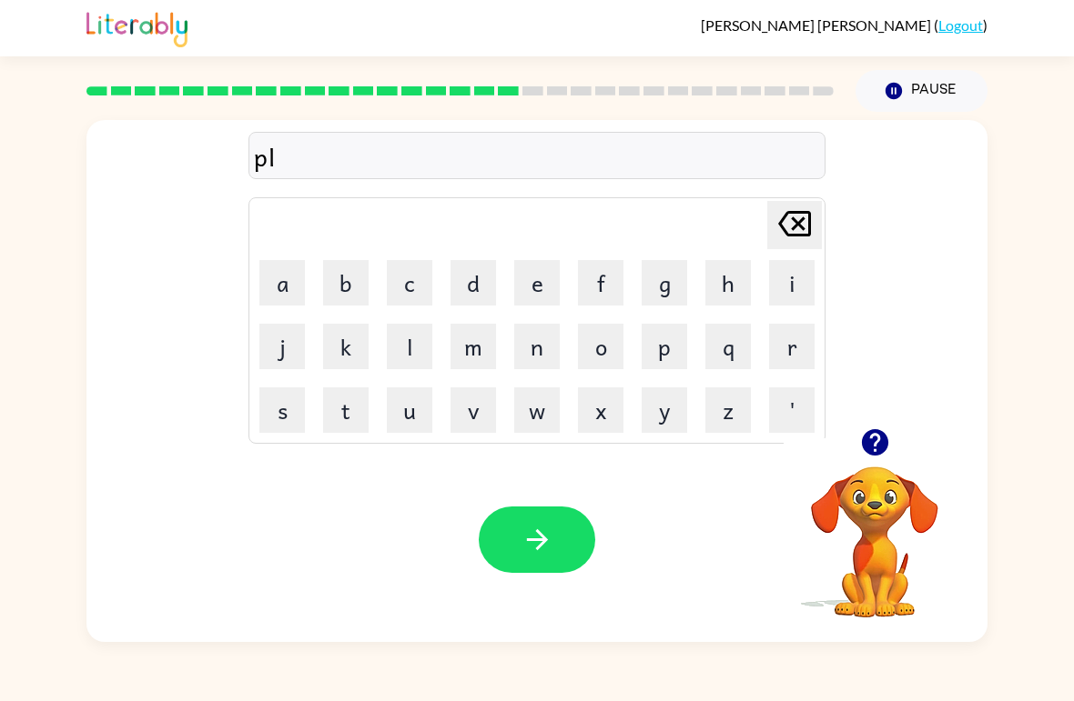
click at [876, 438] on icon "button" at bounding box center [875, 443] width 32 height 32
click at [280, 269] on button "a" at bounding box center [281, 282] width 45 height 45
click at [292, 400] on button "s" at bounding box center [281, 410] width 45 height 45
click at [406, 294] on button "c" at bounding box center [409, 282] width 45 height 45
click at [354, 408] on button "t" at bounding box center [345, 410] width 45 height 45
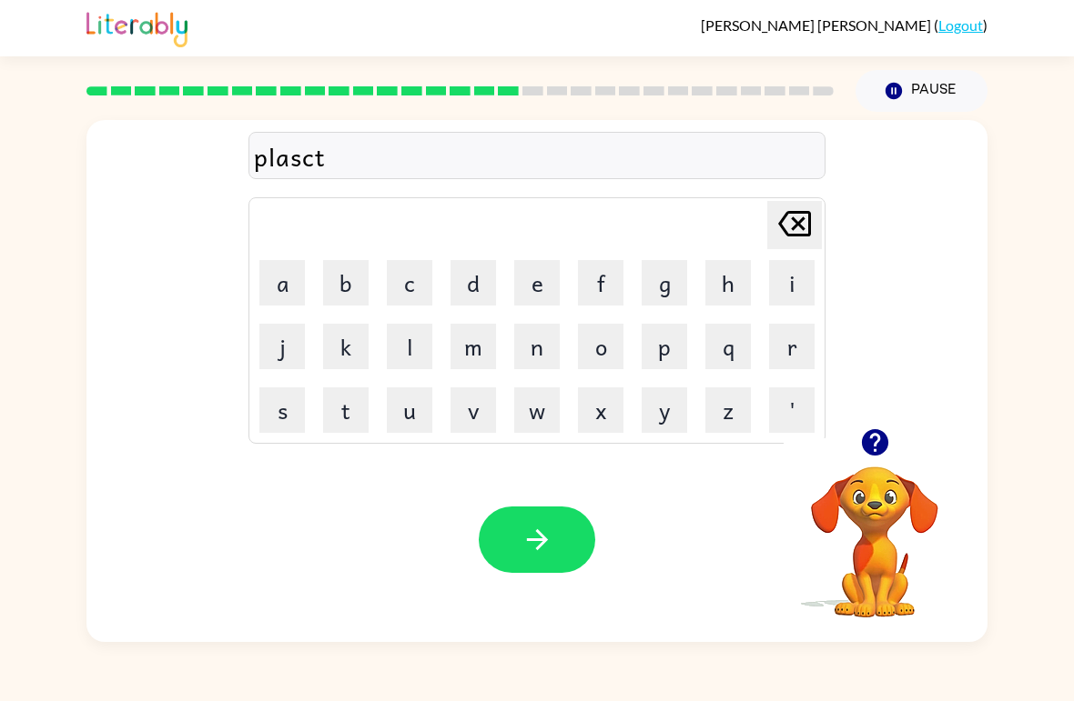
click at [522, 560] on button "button" at bounding box center [537, 540] width 116 height 66
click at [867, 408] on div "Delete Delete last character input a b c d e f g h i j k l m n o p q r s t u v …" at bounding box center [536, 274] width 901 height 308
click at [872, 442] on icon "button" at bounding box center [874, 442] width 26 height 26
click at [884, 467] on video "Your browser must support playing .mp4 files to use Literably. Please try using…" at bounding box center [874, 530] width 182 height 182
click at [352, 292] on button "b" at bounding box center [345, 282] width 45 height 45
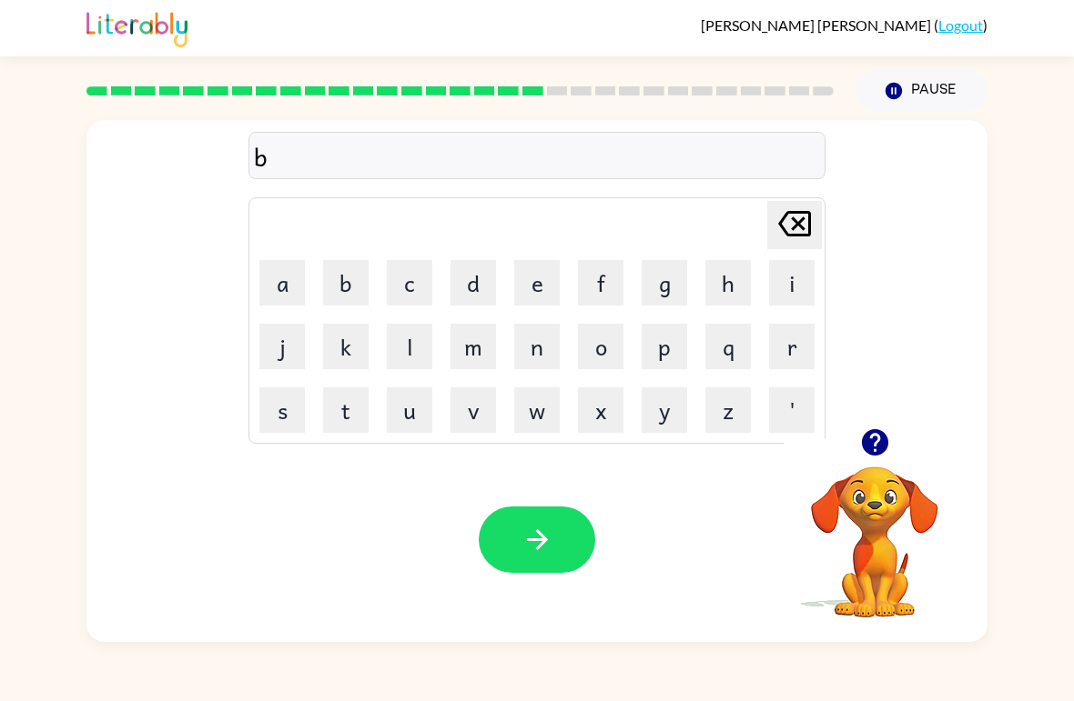
click at [776, 287] on button "i" at bounding box center [791, 282] width 45 height 45
click at [339, 407] on button "t" at bounding box center [345, 410] width 45 height 45
click at [807, 220] on icon "Delete Delete last character input" at bounding box center [794, 224] width 44 height 44
click at [280, 396] on button "s" at bounding box center [281, 410] width 45 height 45
click at [467, 277] on button "d" at bounding box center [472, 282] width 45 height 45
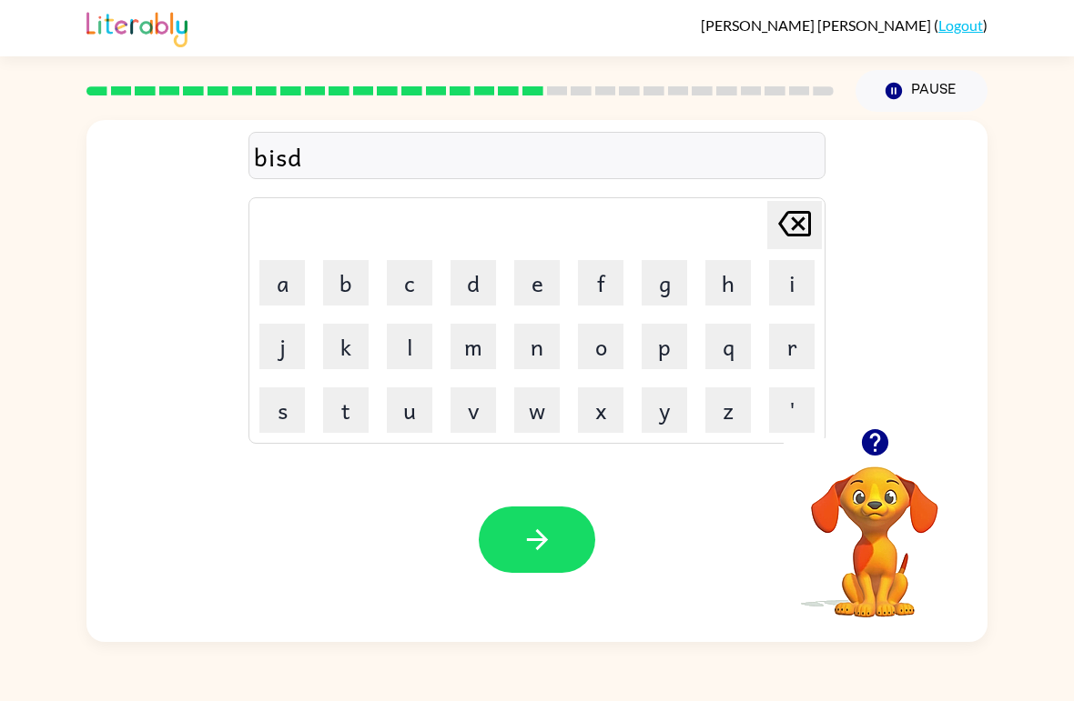
click at [428, 358] on button "l" at bounding box center [409, 346] width 45 height 45
click at [279, 278] on button "a" at bounding box center [281, 282] width 45 height 45
click at [550, 558] on button "button" at bounding box center [537, 540] width 116 height 66
click at [340, 291] on button "b" at bounding box center [345, 282] width 45 height 45
click at [605, 339] on button "o" at bounding box center [600, 346] width 45 height 45
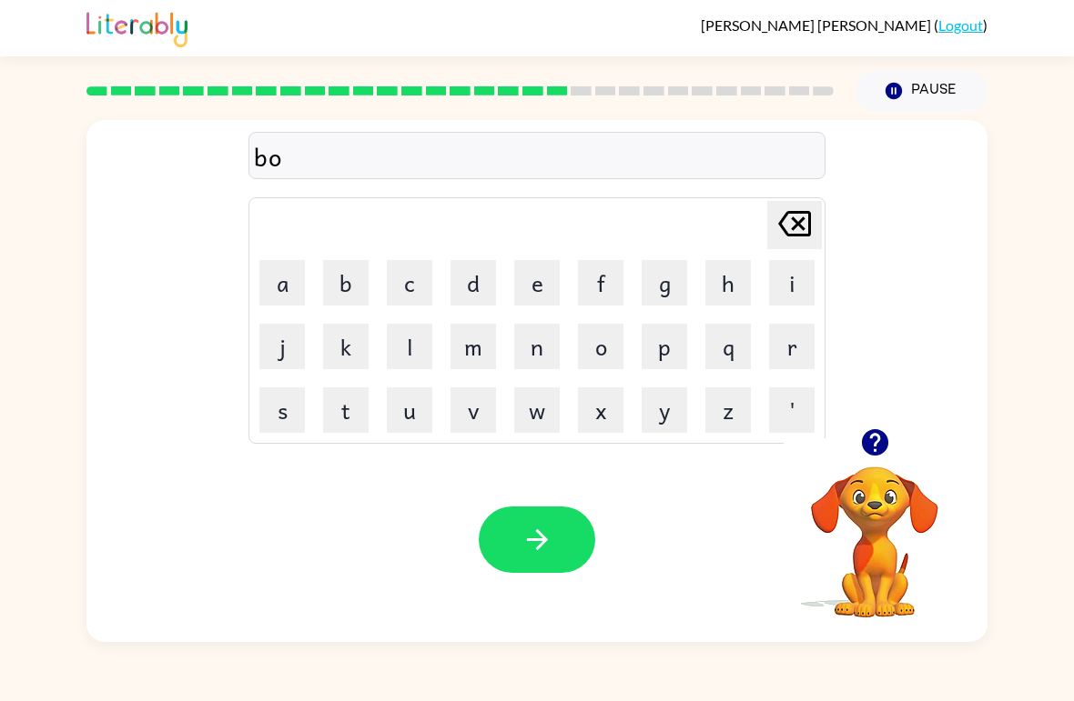
click at [290, 406] on button "s" at bounding box center [281, 410] width 45 height 45
click at [780, 293] on button "i" at bounding box center [791, 282] width 45 height 45
click at [556, 540] on button "button" at bounding box center [537, 540] width 116 height 66
click at [279, 432] on button "s" at bounding box center [281, 410] width 45 height 45
click at [528, 271] on button "e" at bounding box center [536, 282] width 45 height 45
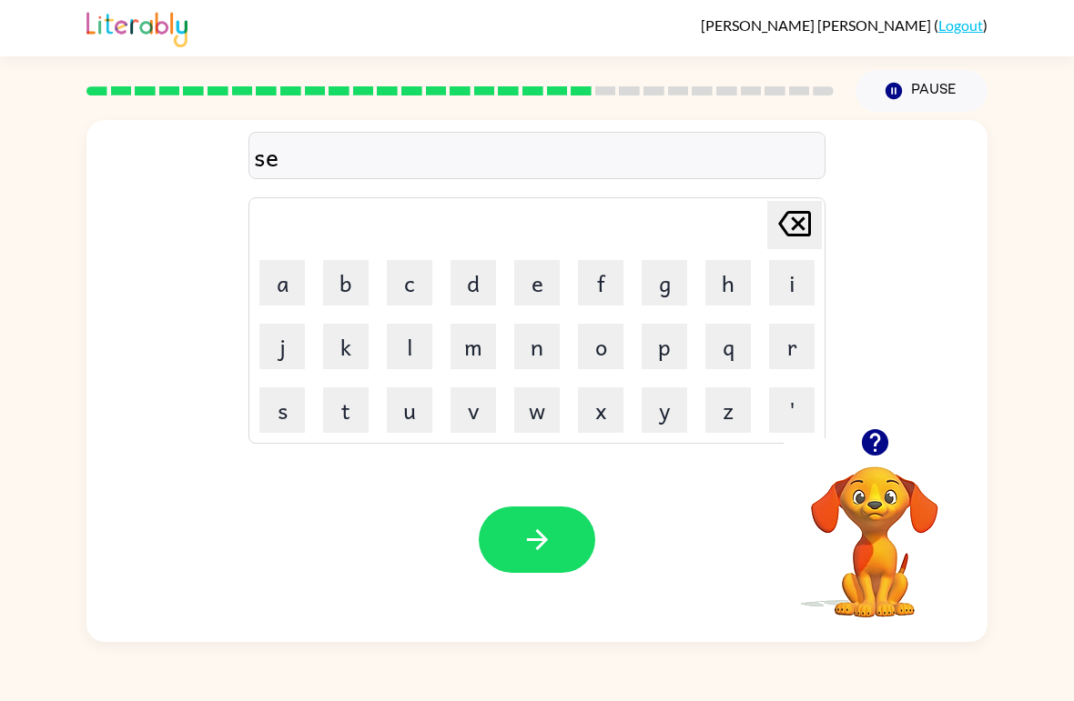
click at [650, 340] on button "p" at bounding box center [663, 346] width 45 height 45
click at [786, 273] on button "i" at bounding box center [791, 282] width 45 height 45
click at [580, 533] on button "button" at bounding box center [537, 540] width 116 height 66
click at [872, 479] on video "Your browser must support playing .mp4 files to use Literably. Please try using…" at bounding box center [874, 530] width 182 height 182
click at [863, 487] on video "Your browser must support playing .mp4 files to use Literably. Please try using…" at bounding box center [874, 530] width 182 height 182
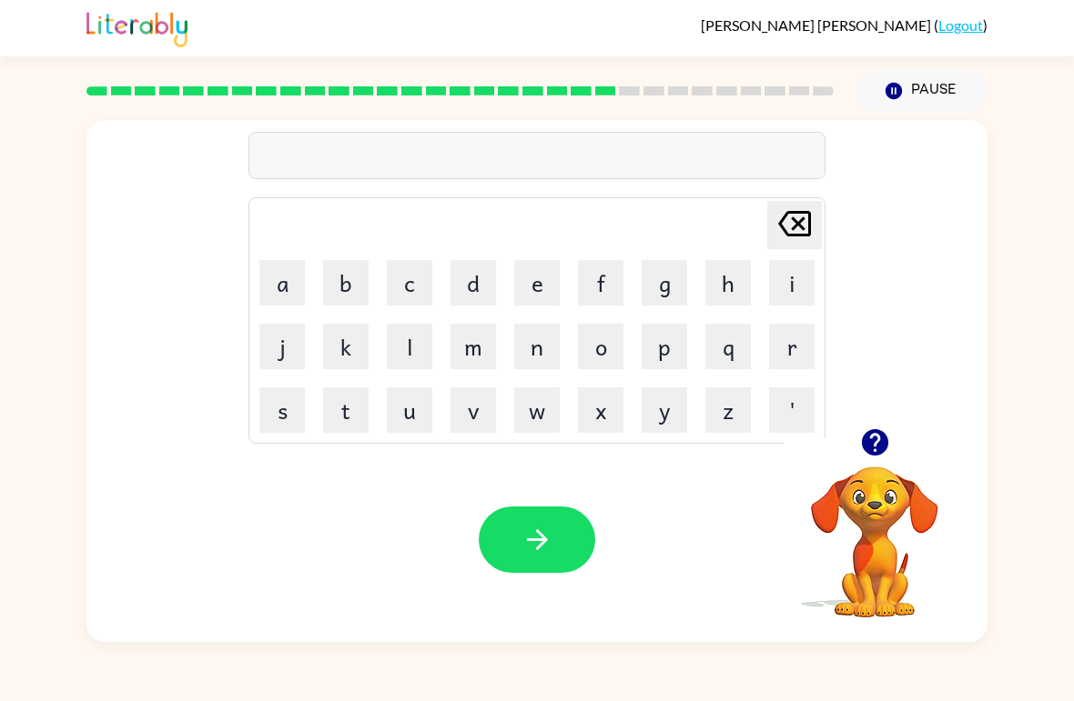
click at [889, 445] on icon "button" at bounding box center [875, 443] width 32 height 32
click at [787, 349] on button "r" at bounding box center [791, 346] width 45 height 45
click at [283, 298] on button "a" at bounding box center [281, 282] width 45 height 45
click at [360, 367] on button "k" at bounding box center [345, 346] width 45 height 45
click at [607, 343] on button "o" at bounding box center [600, 346] width 45 height 45
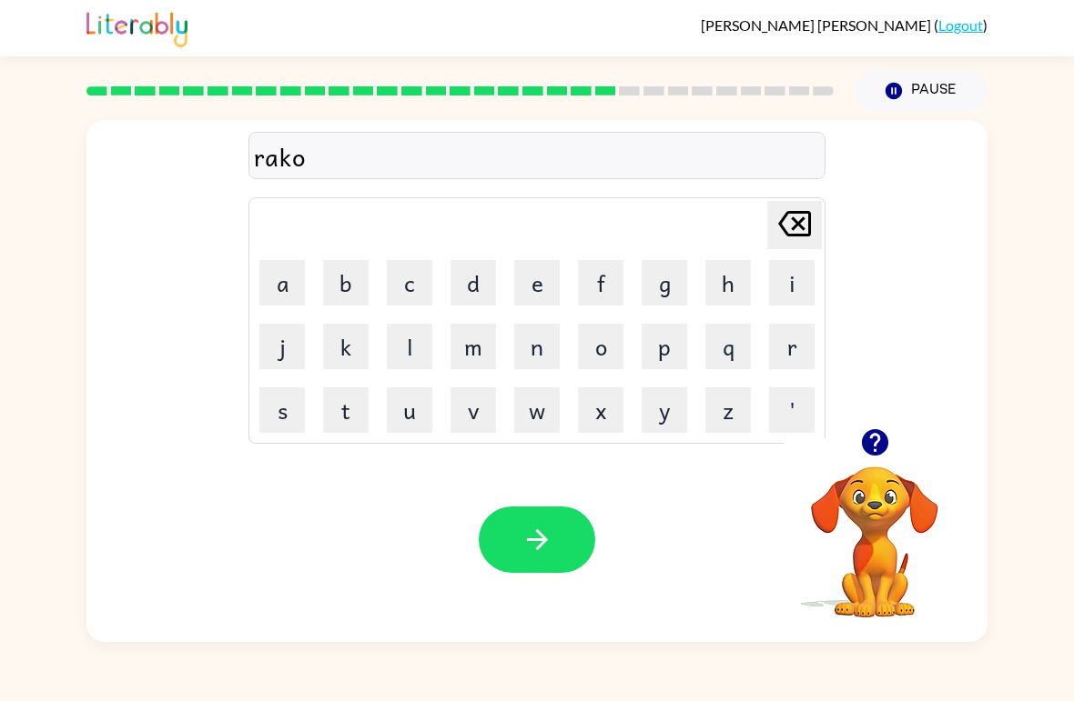
click at [498, 530] on button "button" at bounding box center [537, 540] width 116 height 66
click at [482, 350] on button "m" at bounding box center [472, 346] width 45 height 45
click at [267, 290] on button "a" at bounding box center [281, 282] width 45 height 45
click at [426, 280] on button "c" at bounding box center [409, 282] width 45 height 45
click at [780, 340] on button "r" at bounding box center [791, 346] width 45 height 45
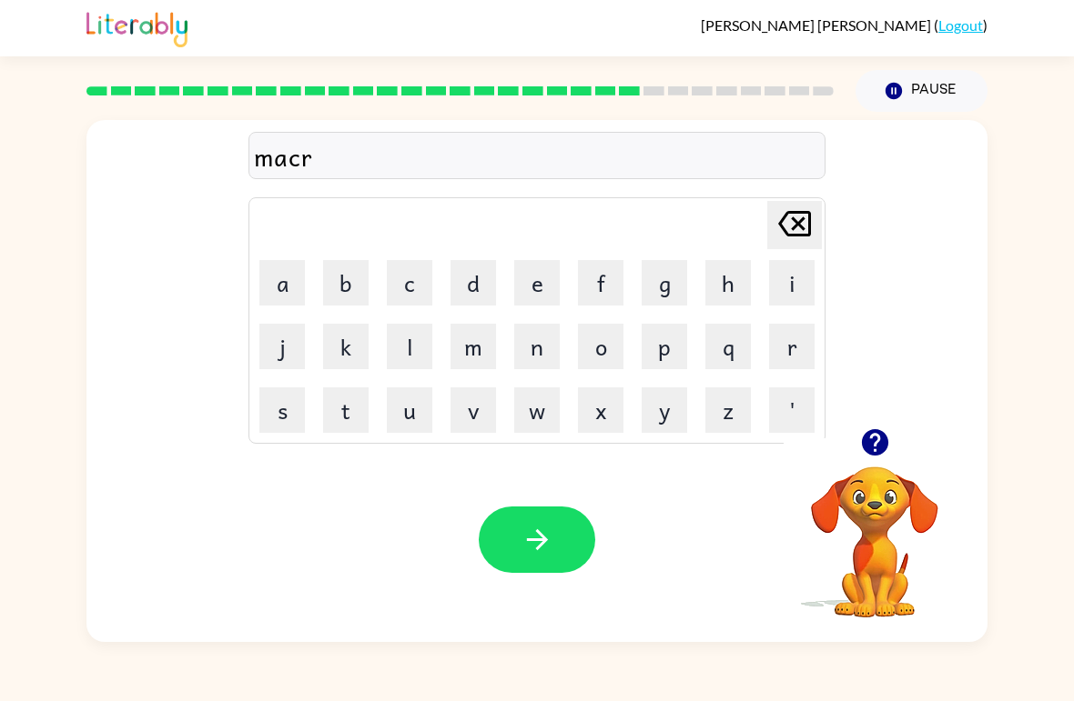
click at [556, 530] on button "button" at bounding box center [537, 540] width 116 height 66
click at [48, 379] on div "Delete Delete last character input a b c d e f g h i j k l m n o p q r s t u v …" at bounding box center [537, 377] width 1074 height 530
click at [199, 476] on div "Your browser must support playing .mp4 files to use Literably. Please try using…" at bounding box center [536, 540] width 901 height 205
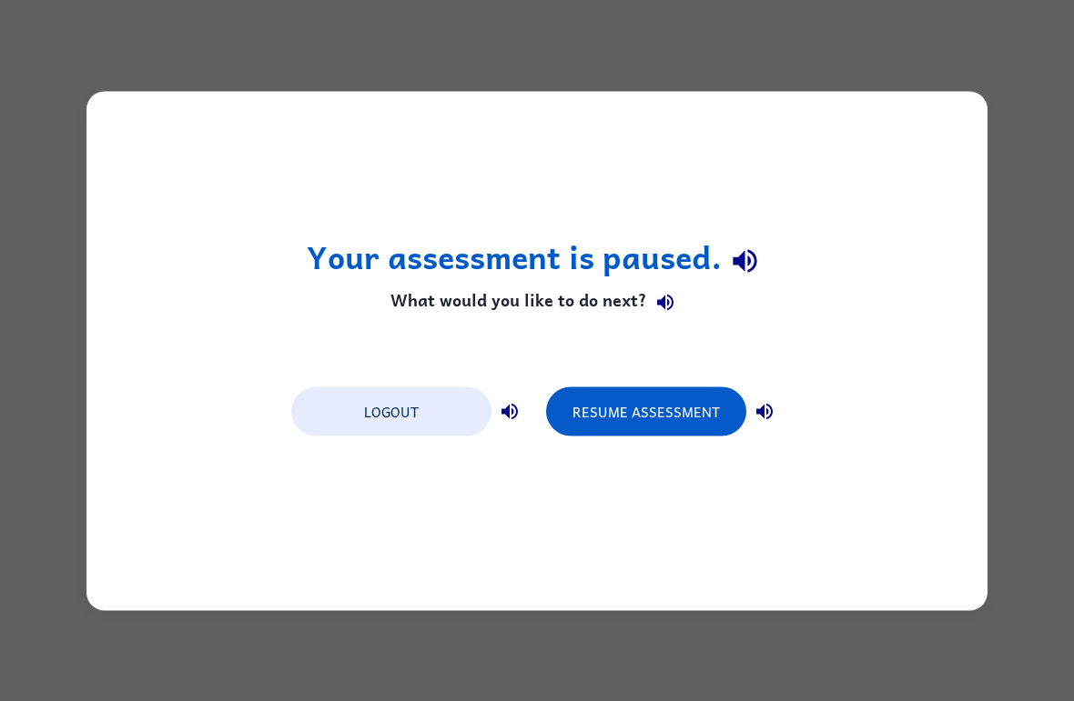
click at [698, 396] on button "Resume Assessment" at bounding box center [646, 411] width 200 height 49
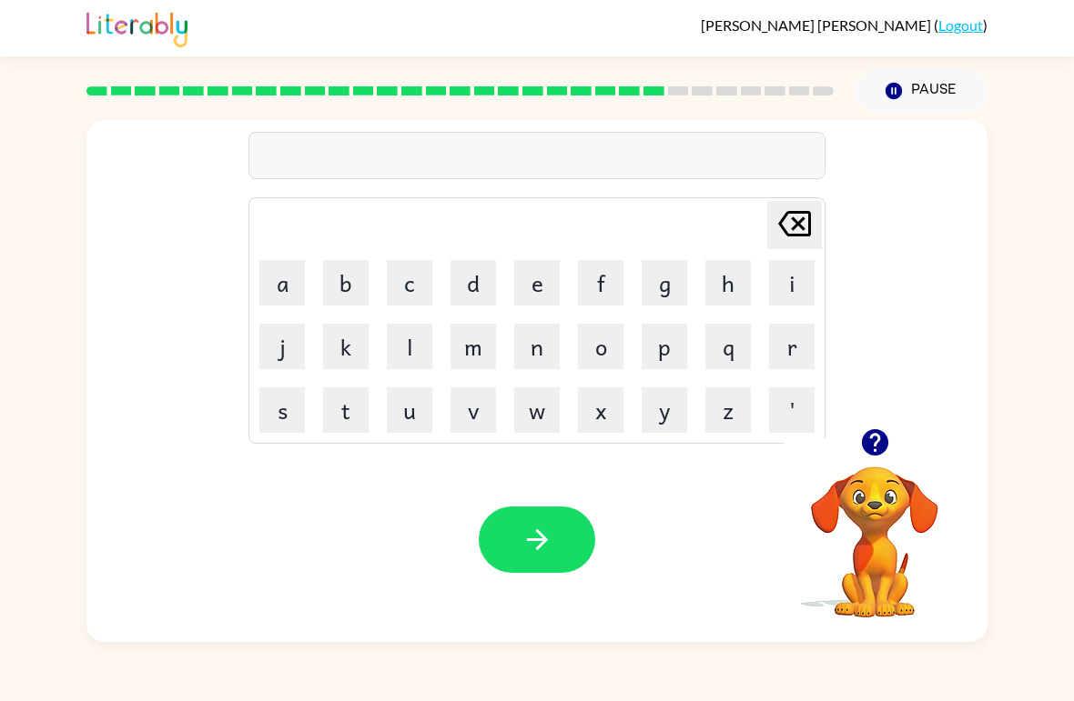
click at [287, 285] on button "a" at bounding box center [281, 282] width 45 height 45
click at [356, 292] on button "b" at bounding box center [345, 282] width 45 height 45
click at [544, 291] on button "e" at bounding box center [536, 282] width 45 height 45
click at [293, 408] on button "s" at bounding box center [281, 410] width 45 height 45
click at [779, 294] on button "i" at bounding box center [791, 282] width 45 height 45
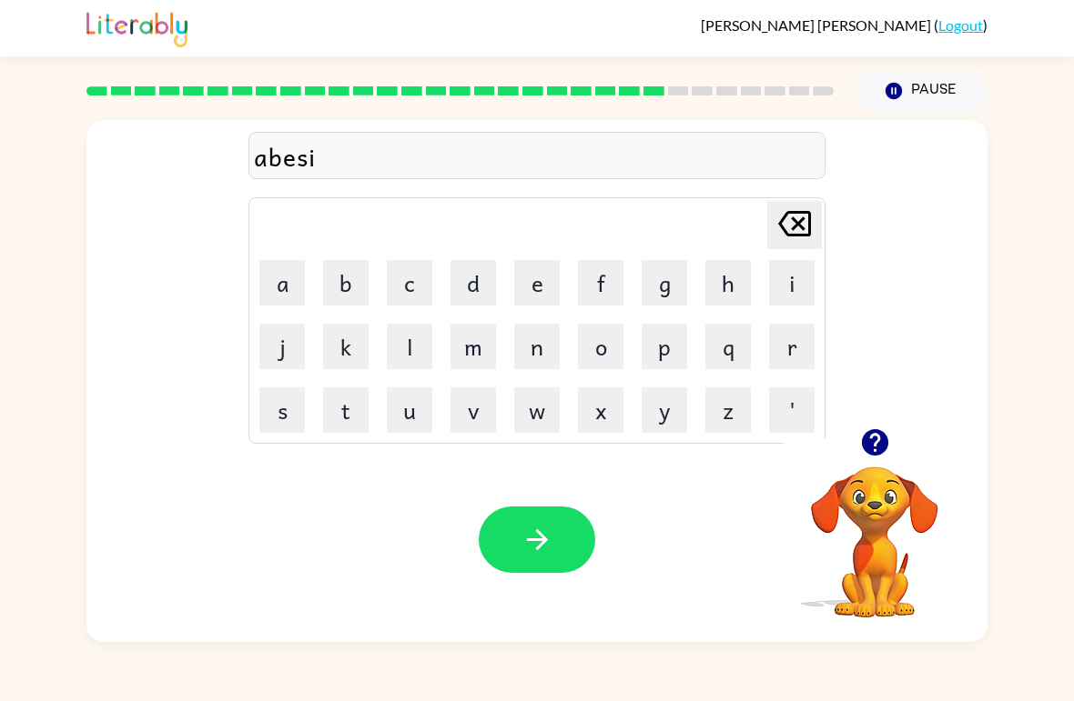
click at [521, 540] on icon "button" at bounding box center [537, 540] width 32 height 32
click at [671, 287] on button "g" at bounding box center [663, 282] width 45 height 45
click at [610, 352] on button "o" at bounding box center [600, 346] width 45 height 45
click at [419, 367] on button "l" at bounding box center [409, 346] width 45 height 45
click at [543, 286] on button "e" at bounding box center [536, 282] width 45 height 45
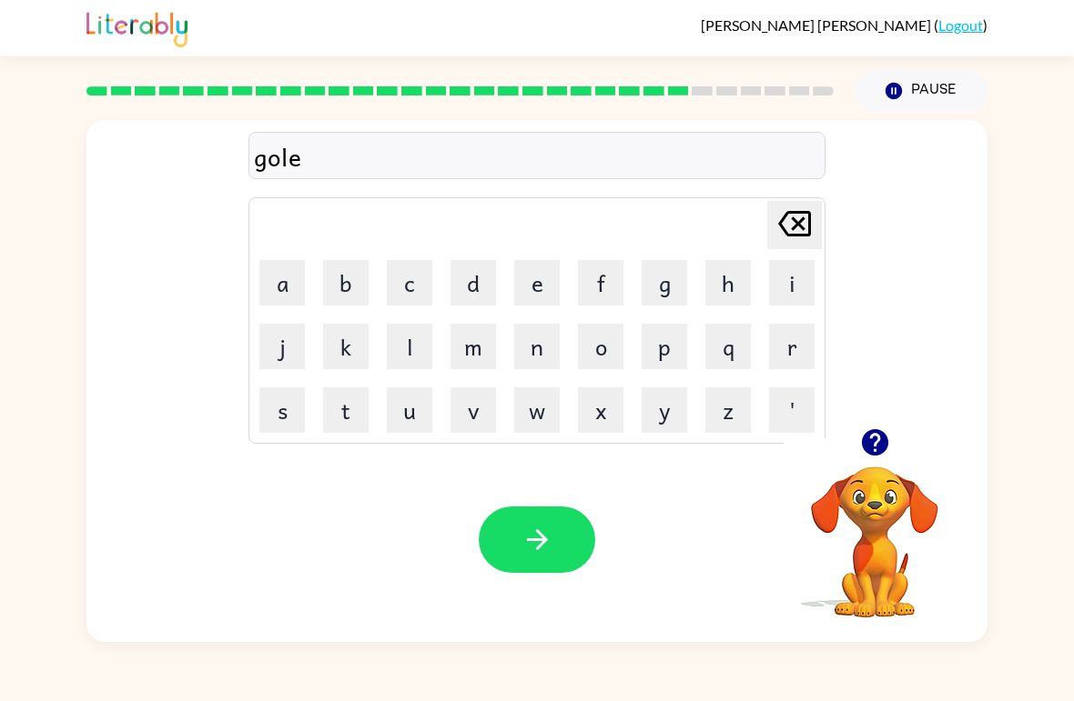
click at [535, 340] on button "n" at bounding box center [536, 346] width 45 height 45
click at [550, 554] on icon "button" at bounding box center [537, 540] width 32 height 32
click at [669, 297] on button "g" at bounding box center [663, 282] width 45 height 45
click at [301, 273] on button "a" at bounding box center [281, 282] width 45 height 45
click at [787, 354] on button "r" at bounding box center [791, 346] width 45 height 45
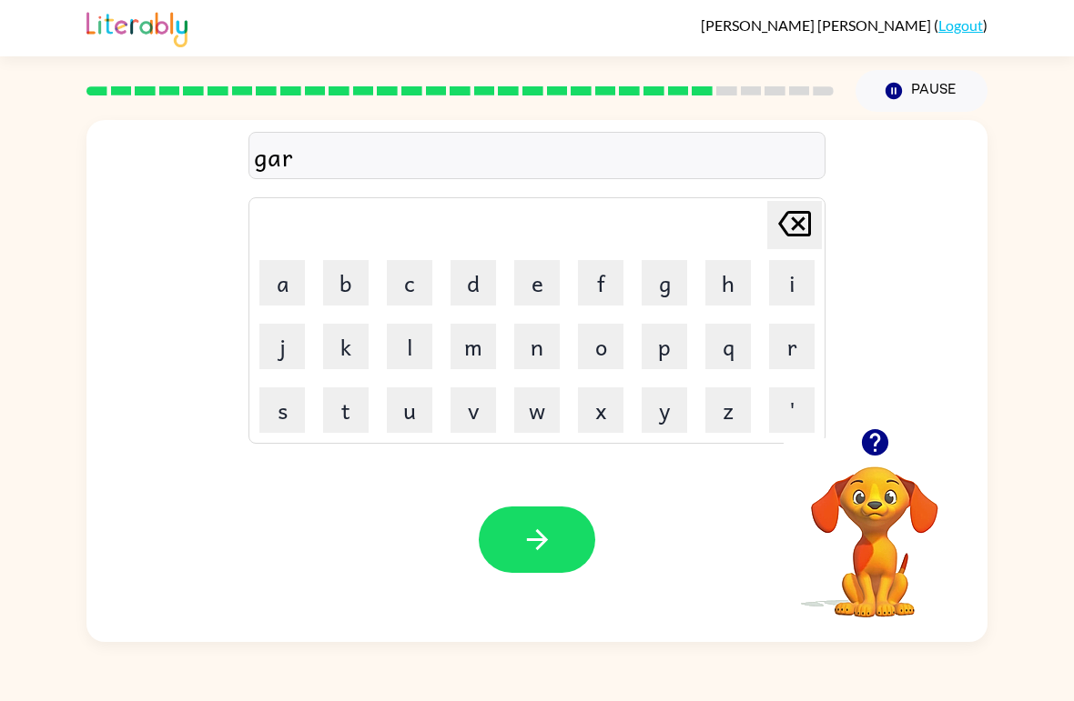
click at [481, 361] on button "m" at bounding box center [472, 346] width 45 height 45
click at [545, 277] on button "e" at bounding box center [536, 282] width 45 height 45
click at [546, 556] on icon "button" at bounding box center [537, 540] width 32 height 32
click at [285, 423] on button "s" at bounding box center [281, 410] width 45 height 45
click at [351, 420] on button "t" at bounding box center [345, 410] width 45 height 45
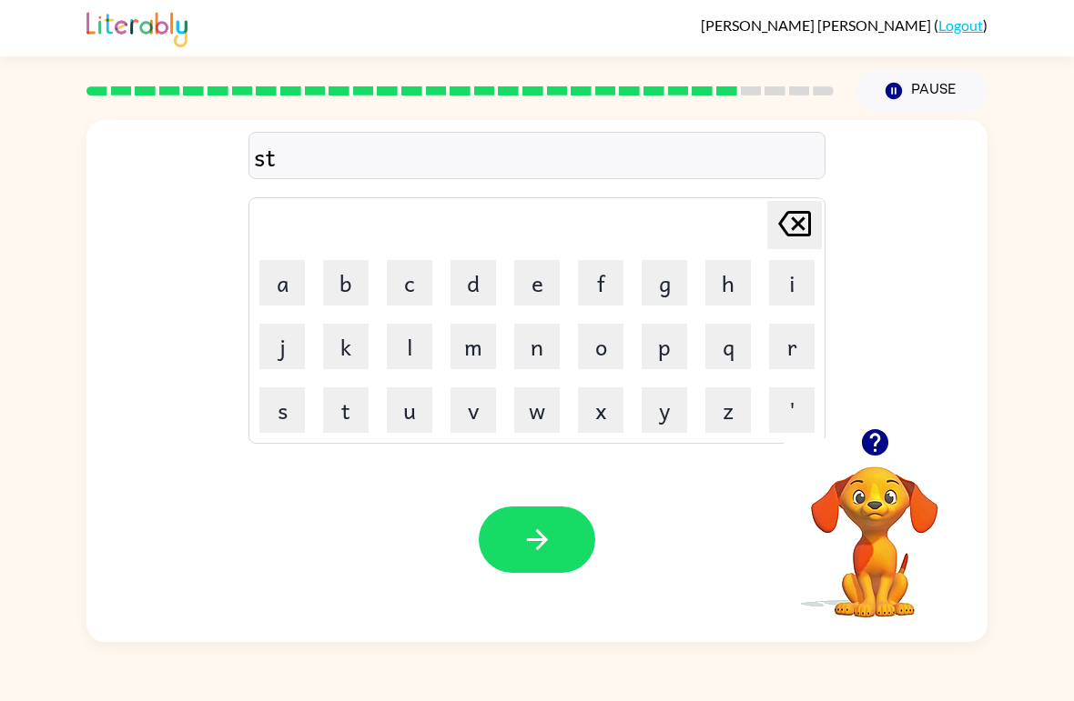
click at [769, 354] on button "r" at bounding box center [791, 346] width 45 height 45
click at [870, 438] on icon "button" at bounding box center [875, 443] width 32 height 32
click at [777, 351] on button "r" at bounding box center [791, 346] width 45 height 45
click at [803, 226] on icon "Delete Delete last character input" at bounding box center [794, 224] width 44 height 44
click at [298, 283] on button "a" at bounding box center [281, 282] width 45 height 45
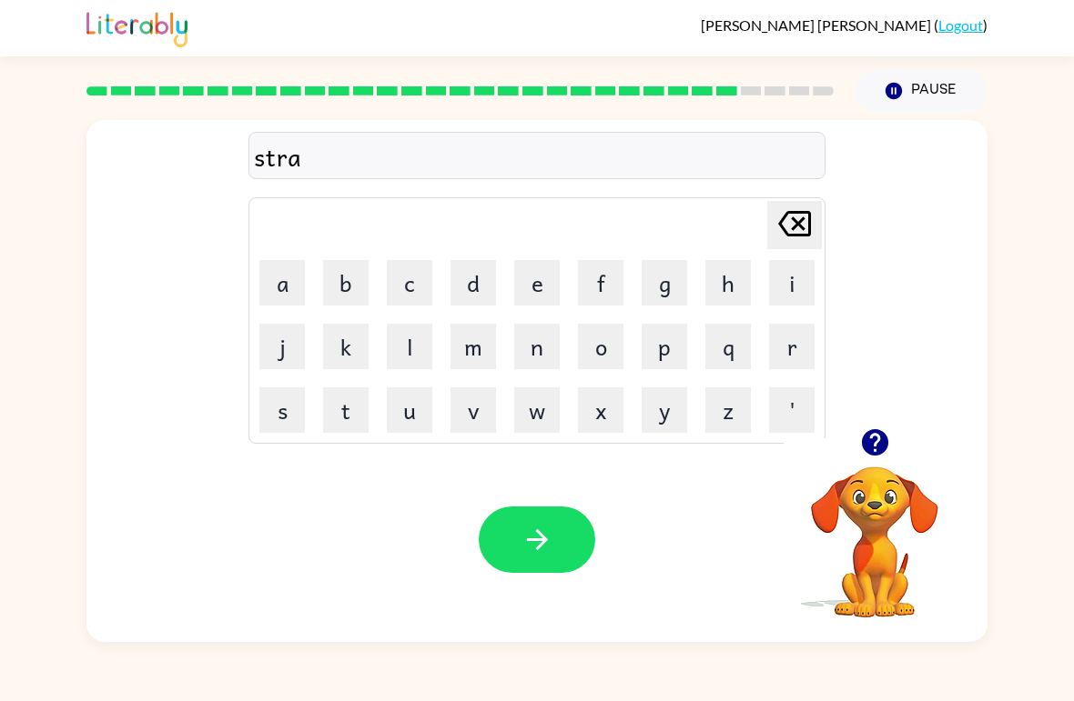
click at [813, 332] on button "r" at bounding box center [791, 346] width 45 height 45
click at [551, 545] on icon "button" at bounding box center [537, 540] width 32 height 32
click at [707, 270] on button "h" at bounding box center [727, 282] width 45 height 45
click at [271, 277] on button "a" at bounding box center [281, 282] width 45 height 45
click at [900, 473] on video "Your browser must support playing .mp4 files to use Literably. Please try using…" at bounding box center [874, 530] width 182 height 182
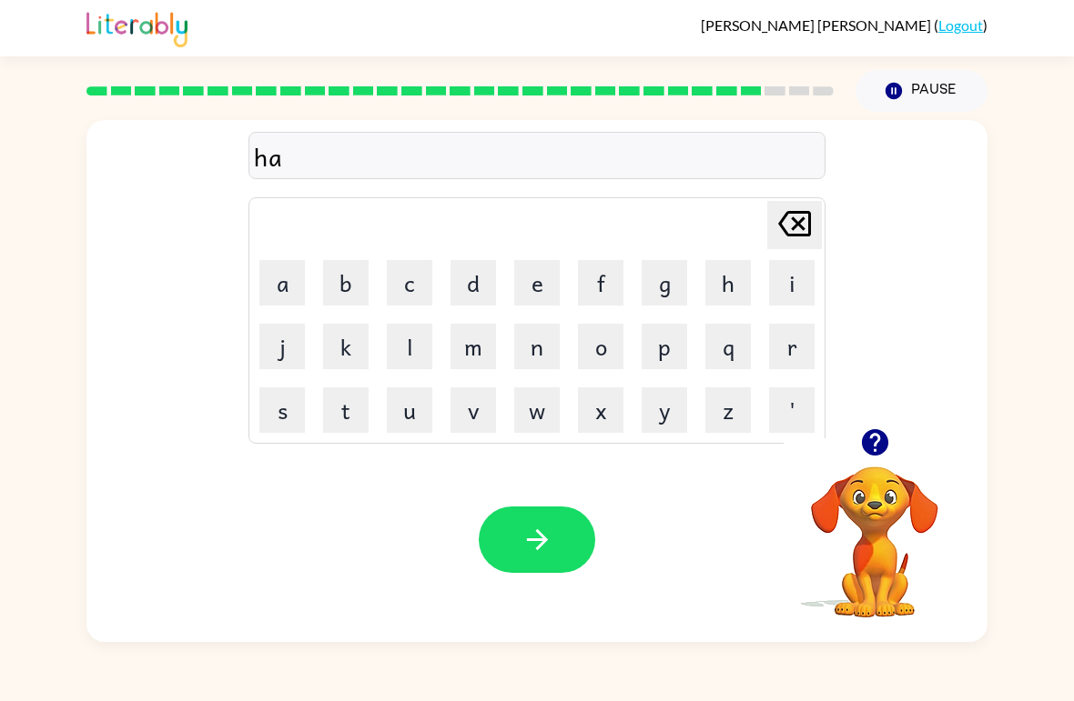
click at [862, 473] on video "Your browser must support playing .mp4 files to use Literably. Please try using…" at bounding box center [874, 530] width 182 height 182
click at [871, 444] on icon "button" at bounding box center [874, 442] width 26 height 26
click at [782, 194] on div "ha Delete Delete last character input a b c d e f g h i j k l m n o p q r s t u…" at bounding box center [536, 274] width 577 height 339
click at [819, 237] on button "Delete Delete last character input" at bounding box center [794, 225] width 55 height 48
click at [788, 229] on icon "Delete Delete last character input" at bounding box center [794, 224] width 44 height 44
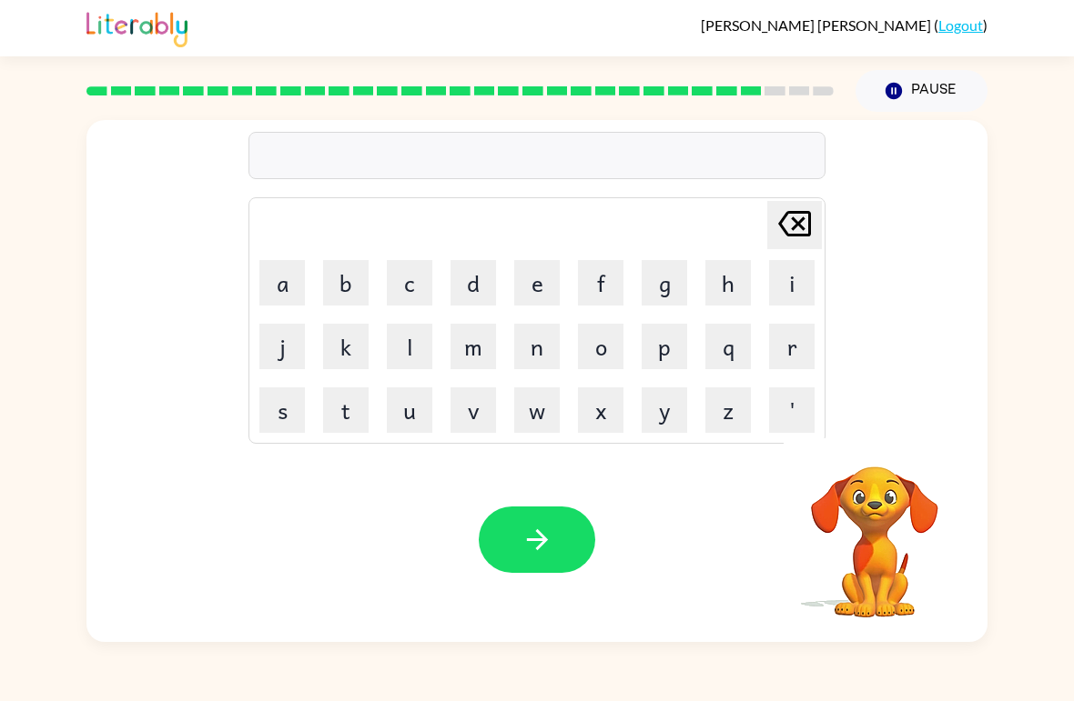
click at [788, 229] on icon "Delete Delete last character input" at bounding box center [794, 224] width 44 height 44
click at [398, 283] on button "c" at bounding box center [409, 282] width 45 height 45
click at [746, 270] on button "h" at bounding box center [727, 282] width 45 height 45
click at [277, 304] on button "a" at bounding box center [281, 282] width 45 height 45
click at [801, 269] on button "i" at bounding box center [791, 282] width 45 height 45
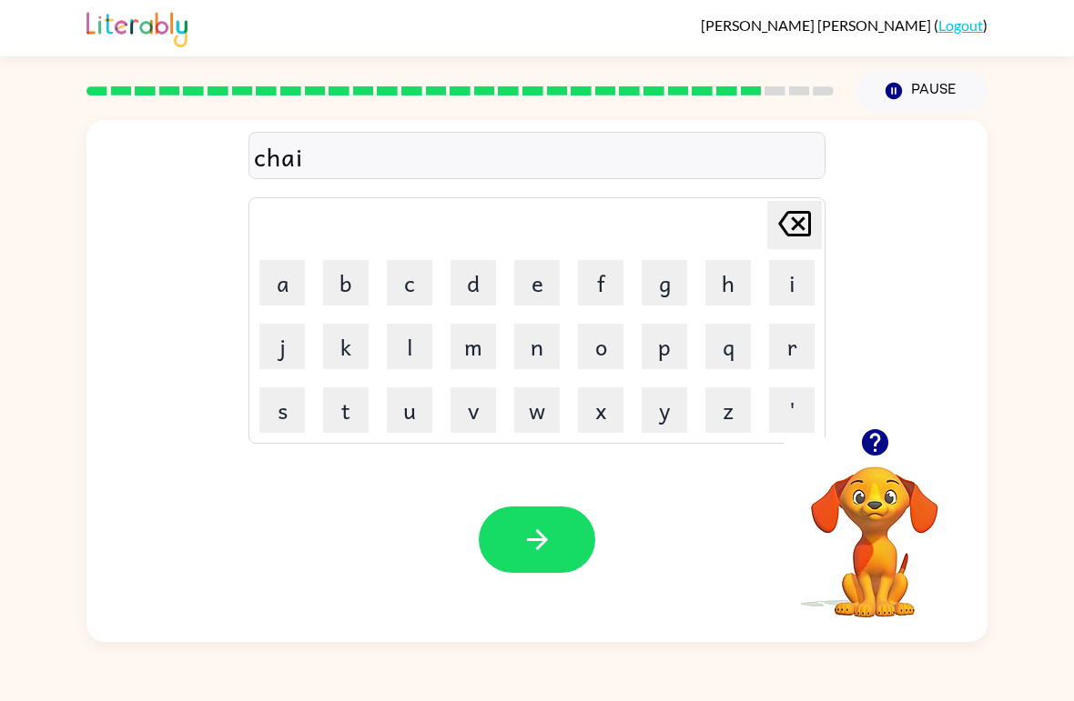
click at [546, 564] on button "button" at bounding box center [537, 540] width 116 height 66
click at [552, 300] on button "e" at bounding box center [536, 282] width 45 height 45
click at [605, 427] on button "x" at bounding box center [600, 410] width 45 height 45
click at [401, 347] on button "l" at bounding box center [409, 346] width 45 height 45
click at [538, 260] on button "e" at bounding box center [536, 282] width 45 height 45
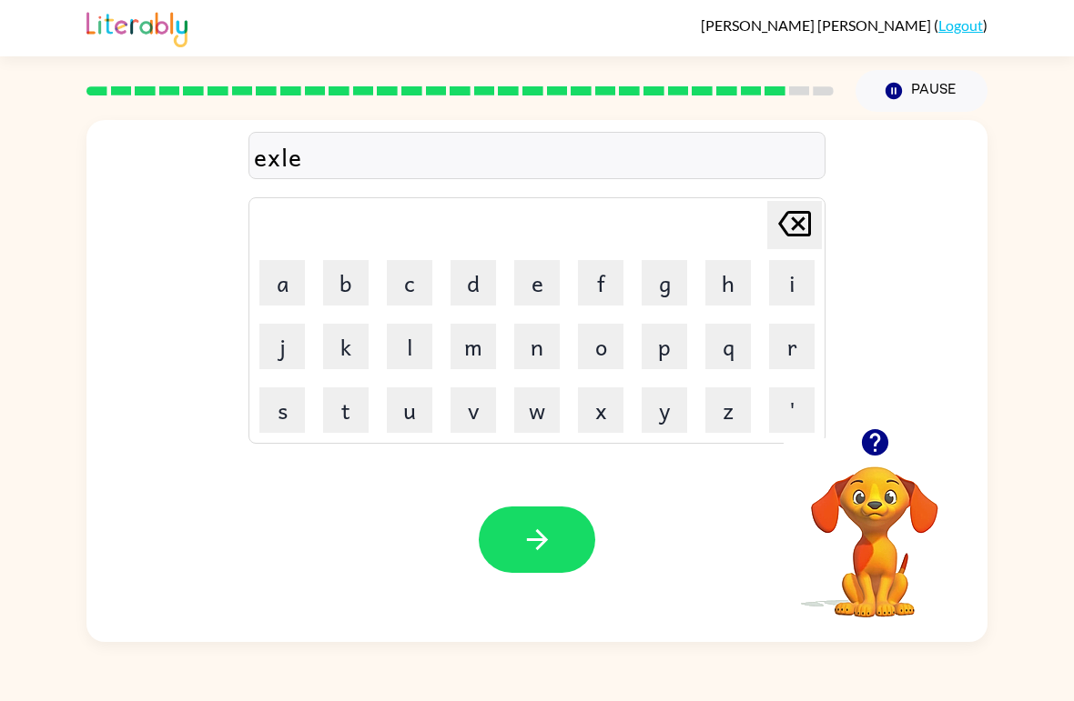
click at [539, 345] on button "n" at bounding box center [536, 346] width 45 height 45
click at [548, 519] on button "button" at bounding box center [537, 540] width 116 height 66
click at [882, 440] on icon "button" at bounding box center [874, 442] width 26 height 26
click at [284, 346] on button "j" at bounding box center [281, 346] width 45 height 45
click at [611, 340] on button "o" at bounding box center [600, 346] width 45 height 45
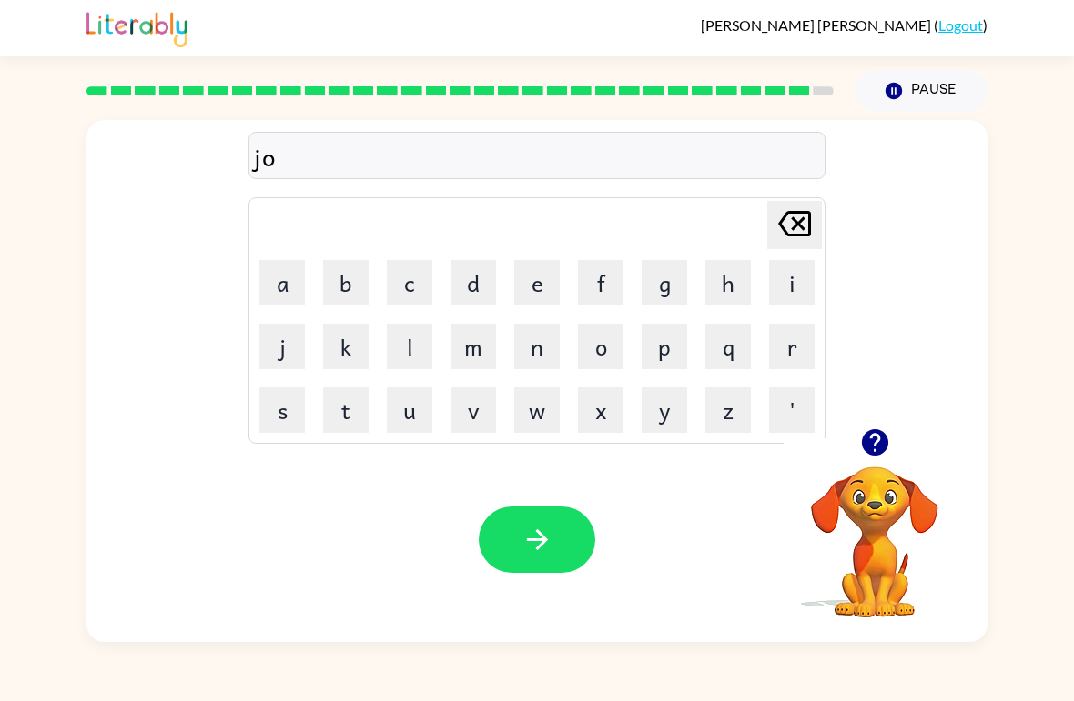
click at [636, 338] on td "p" at bounding box center [664, 347] width 62 height 62
click at [657, 340] on button "p" at bounding box center [663, 346] width 45 height 45
click at [769, 277] on button "i" at bounding box center [791, 282] width 45 height 45
click at [523, 584] on div "Your browser must support playing .mp4 files to use Literably. Please try using…" at bounding box center [536, 540] width 901 height 205
click at [522, 584] on div "Your browser must support playing .mp4 files to use Literably. Please try using…" at bounding box center [536, 540] width 901 height 205
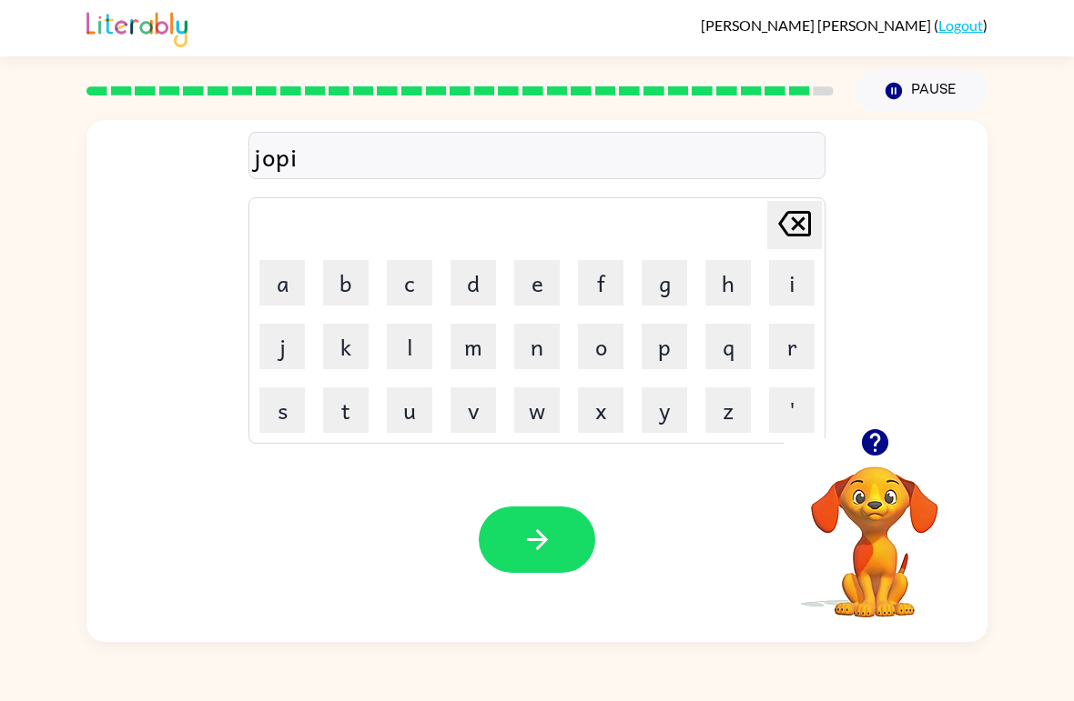
click at [519, 559] on button "button" at bounding box center [537, 540] width 116 height 66
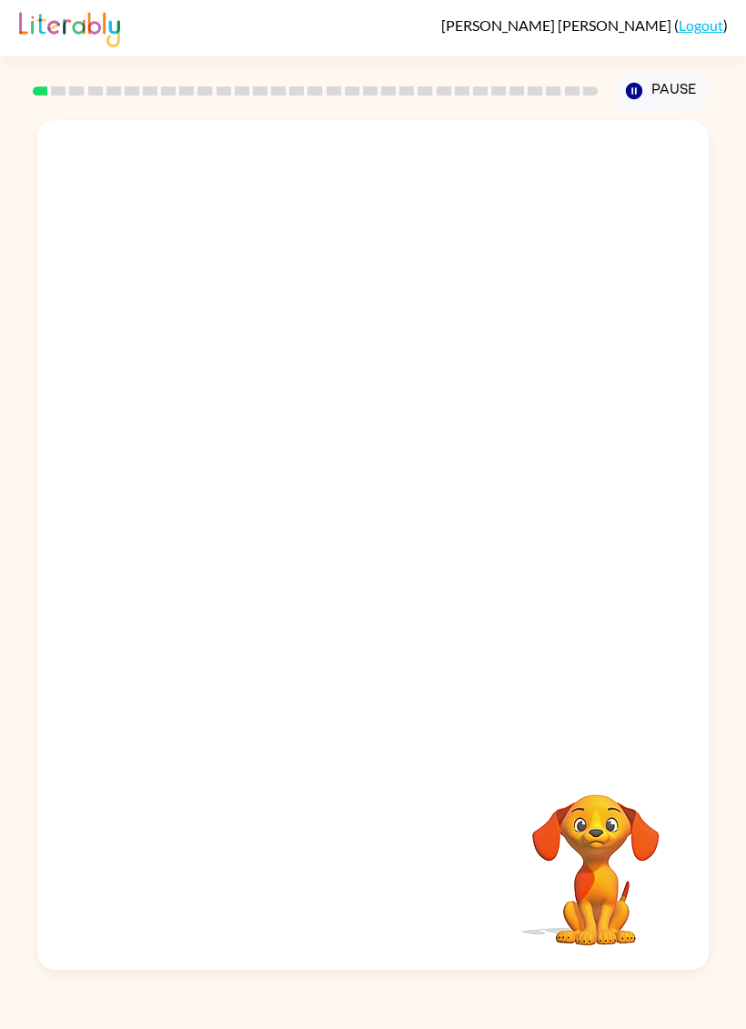
click at [697, 25] on link "Logout" at bounding box center [701, 24] width 45 height 17
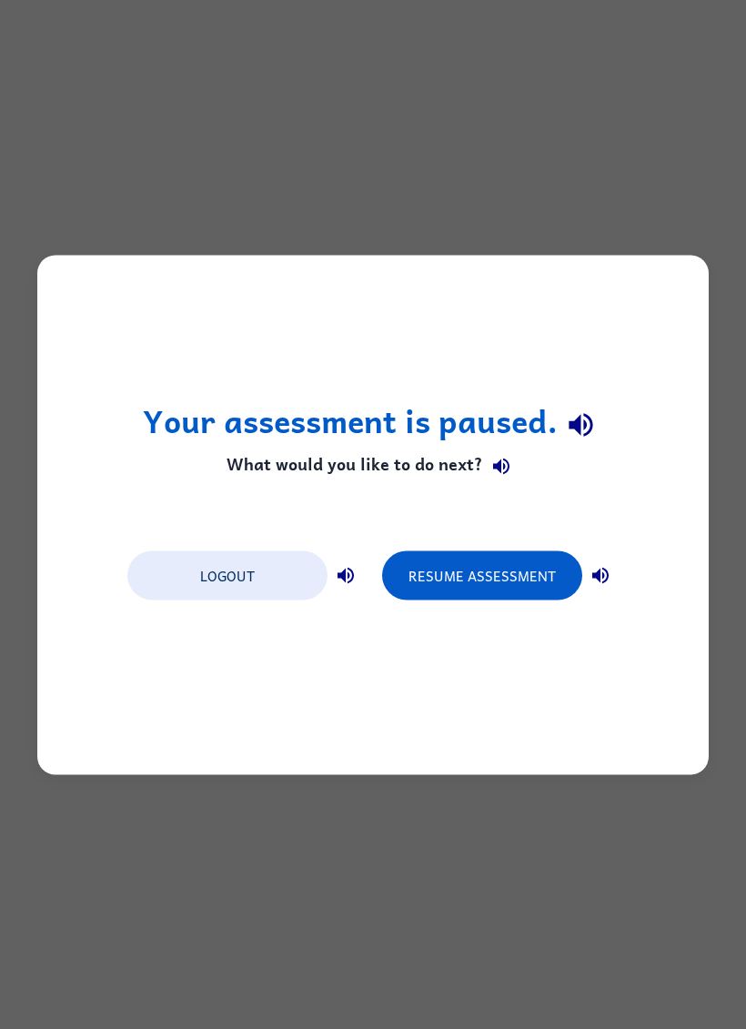
click at [187, 575] on button "Logout" at bounding box center [227, 574] width 200 height 49
